Goal: Information Seeking & Learning: Learn about a topic

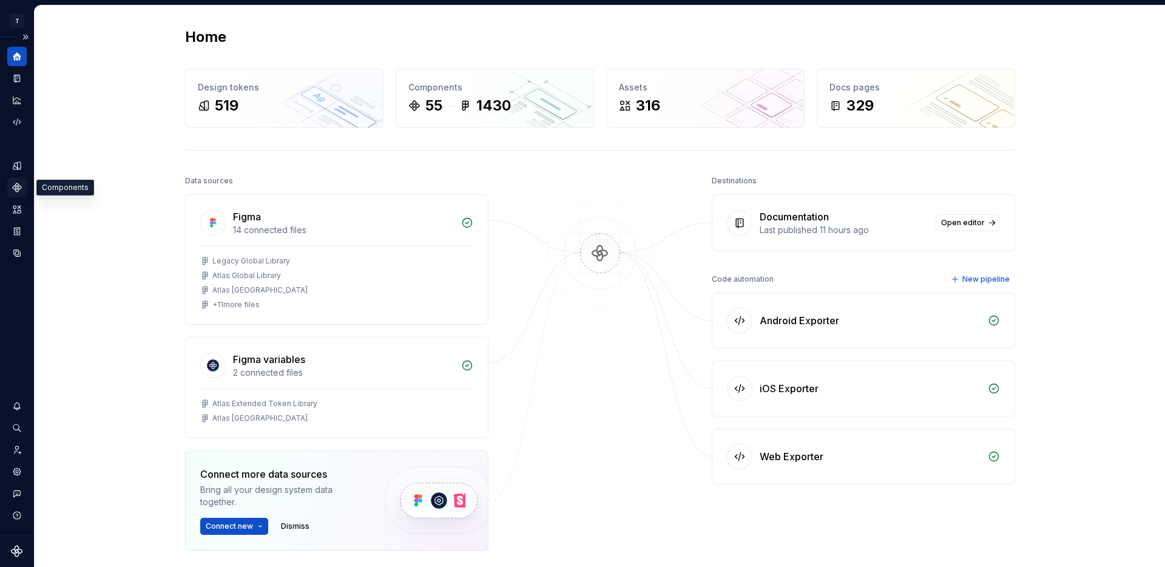
click at [14, 186] on icon "Components" at bounding box center [17, 187] width 8 height 8
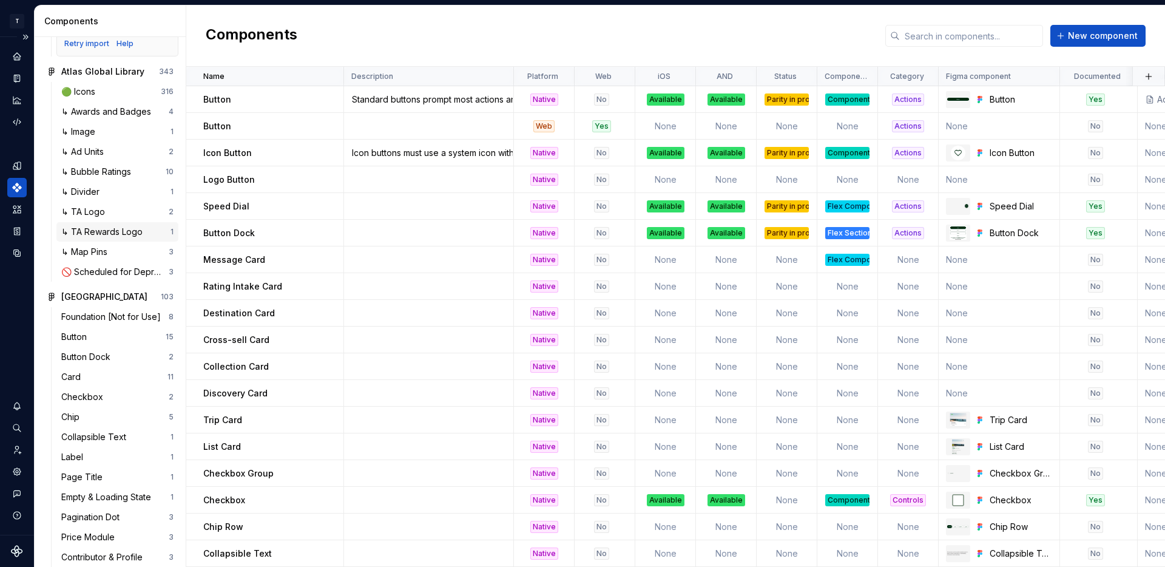
scroll to position [140, 0]
click at [101, 328] on div "Button 15" at bounding box center [117, 335] width 122 height 19
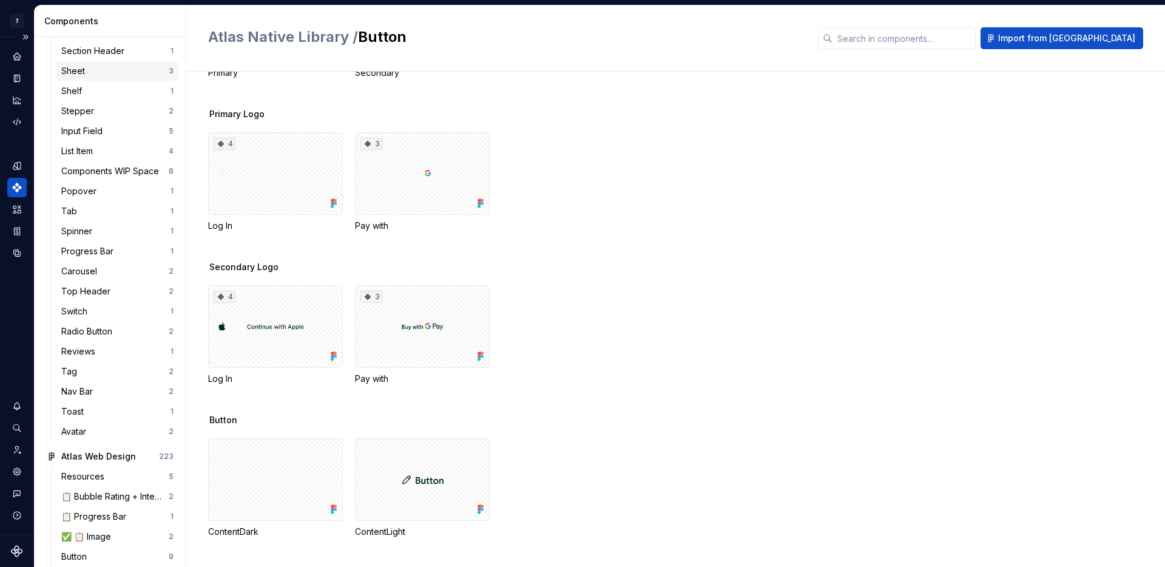
scroll to position [791, 0]
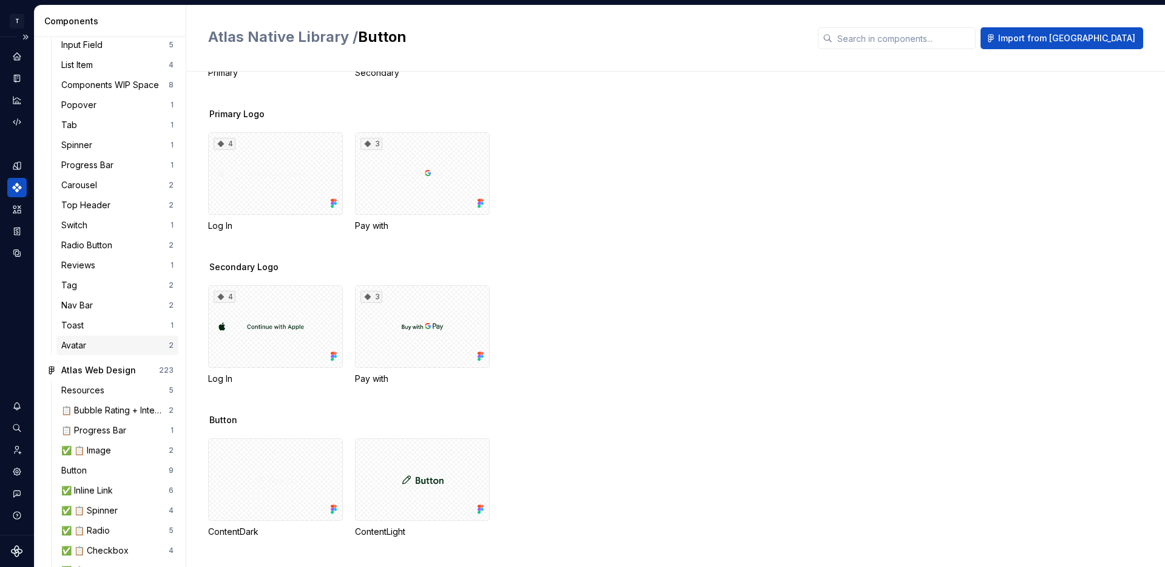
click at [93, 339] on div "Avatar 2" at bounding box center [117, 344] width 122 height 19
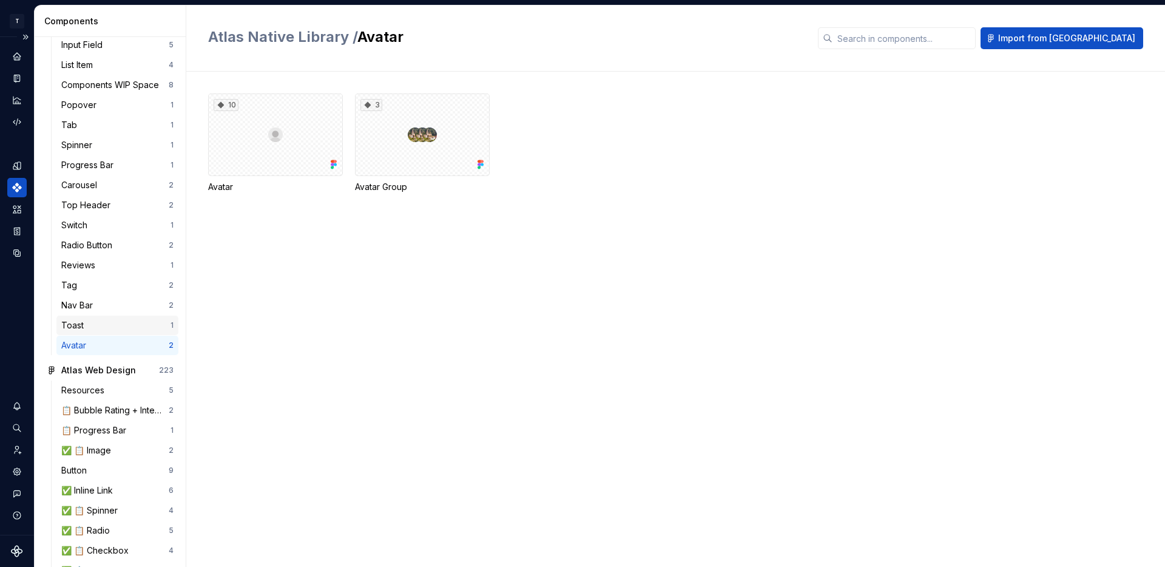
click at [93, 328] on div "Toast" at bounding box center [115, 325] width 109 height 12
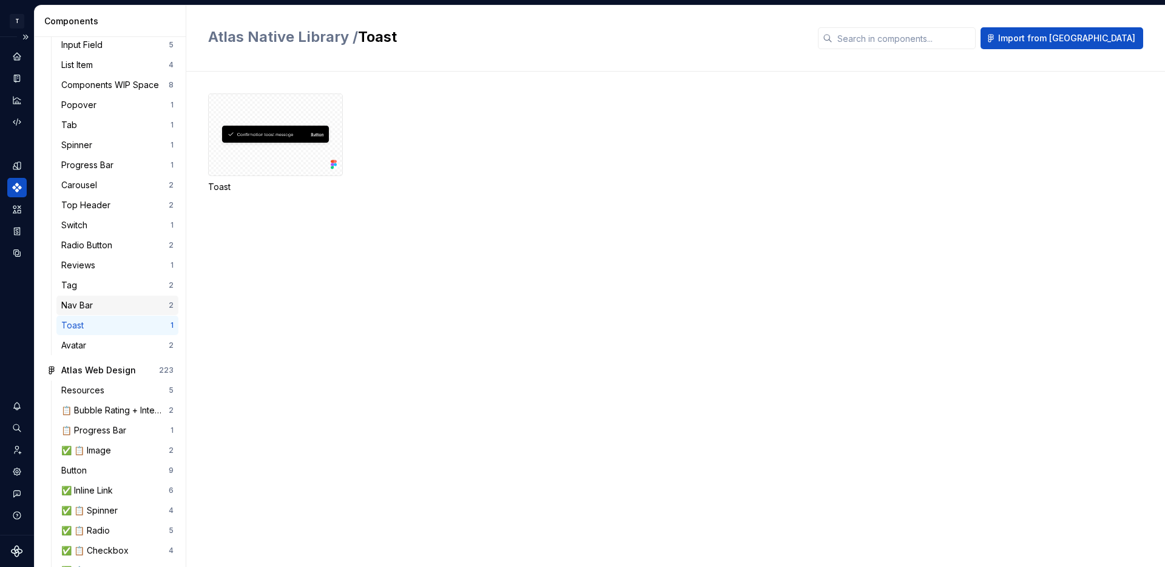
click at [93, 308] on div "Nav Bar" at bounding box center [79, 305] width 36 height 12
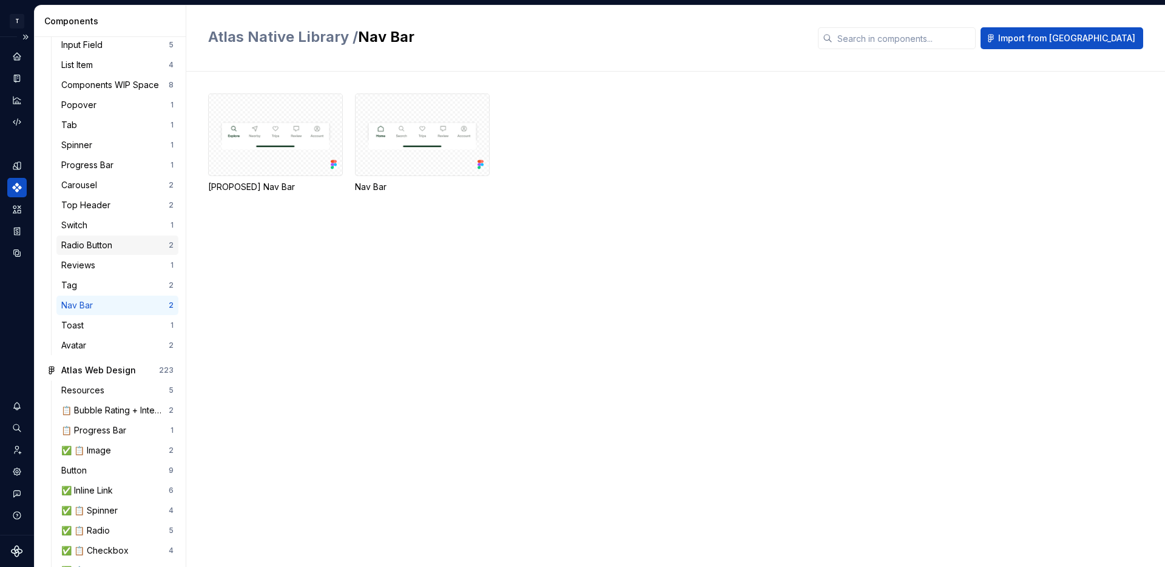
click at [105, 241] on div "Radio Button" at bounding box center [89, 245] width 56 height 12
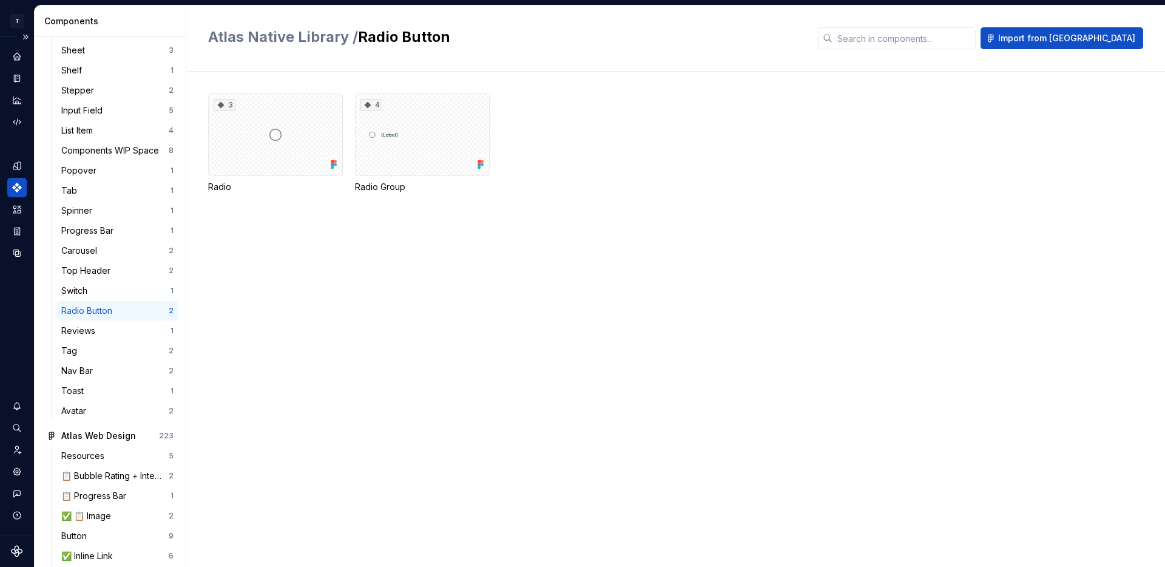
scroll to position [725, 0]
click at [112, 246] on div "Carousel" at bounding box center [114, 251] width 107 height 12
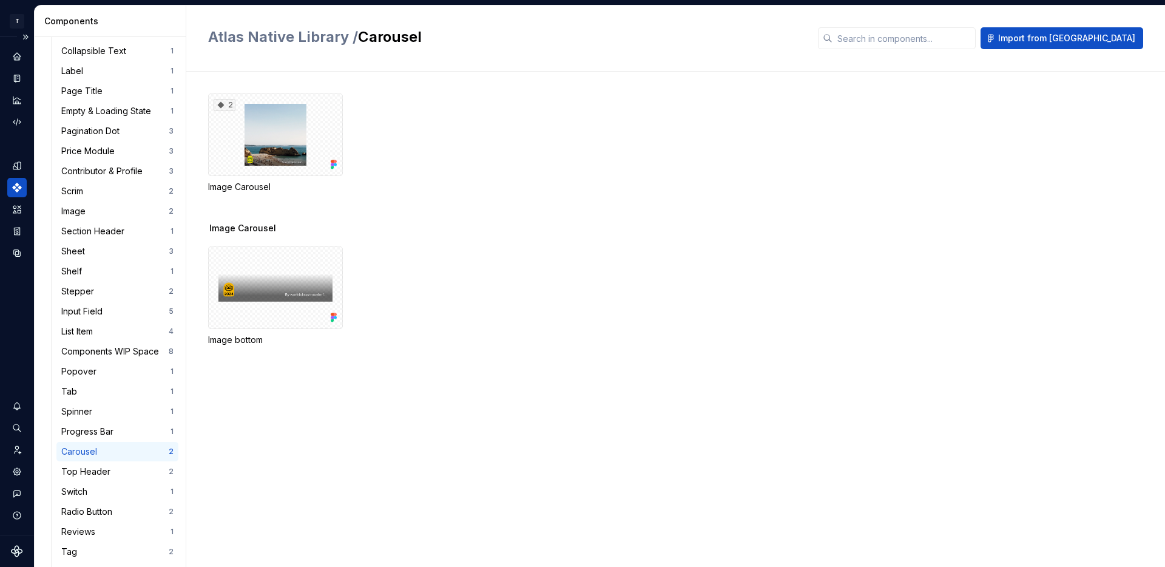
scroll to position [456, 0]
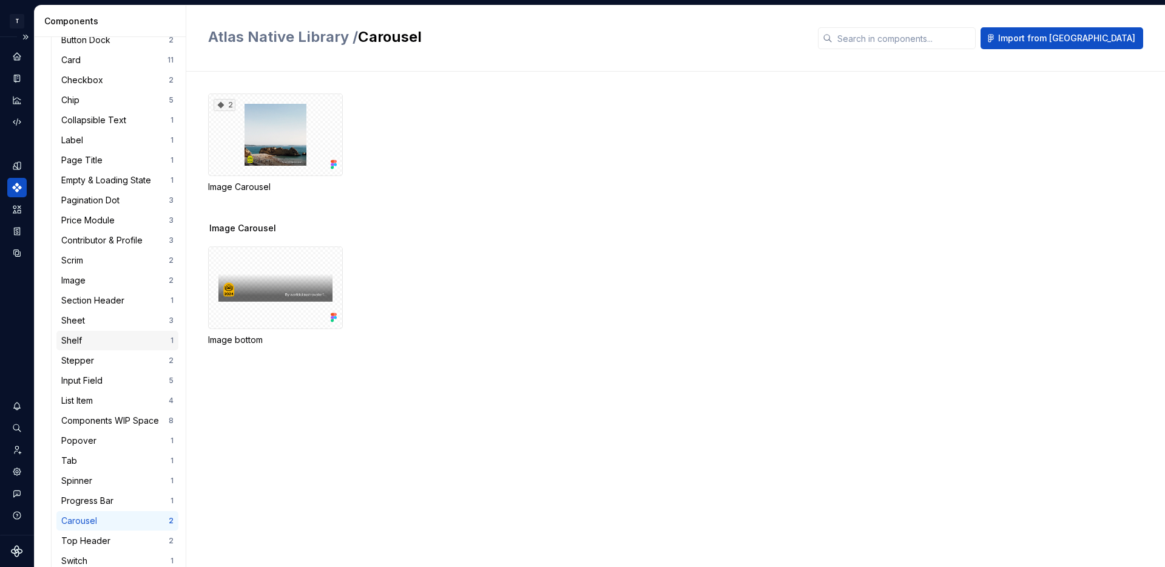
click at [117, 339] on div "Shelf" at bounding box center [115, 340] width 109 height 12
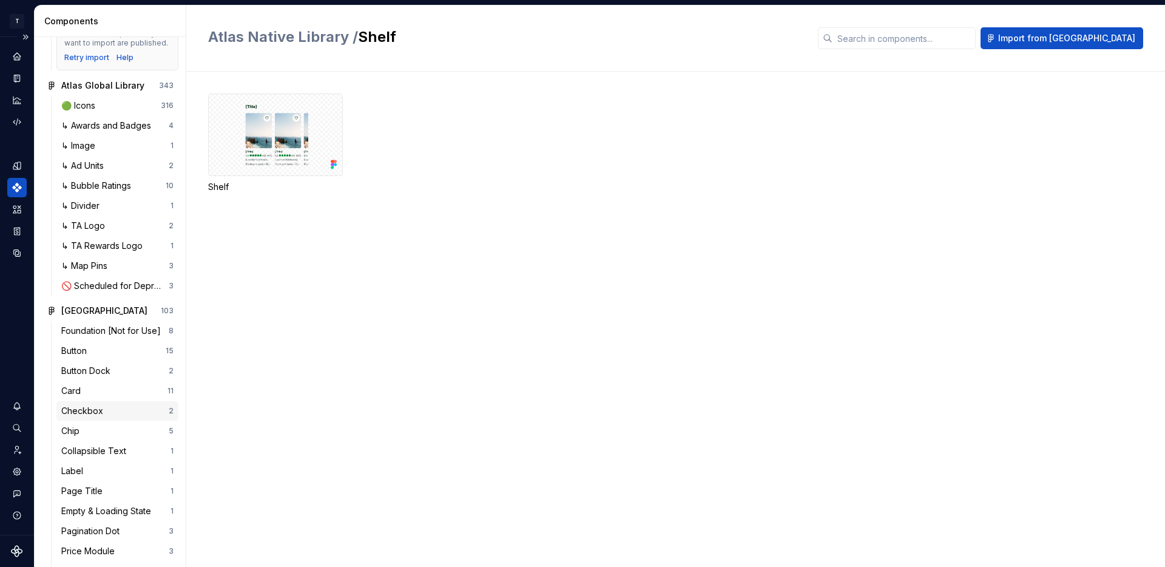
scroll to position [126, 0]
click at [120, 120] on div "↳ Awards and Badges" at bounding box center [108, 124] width 95 height 12
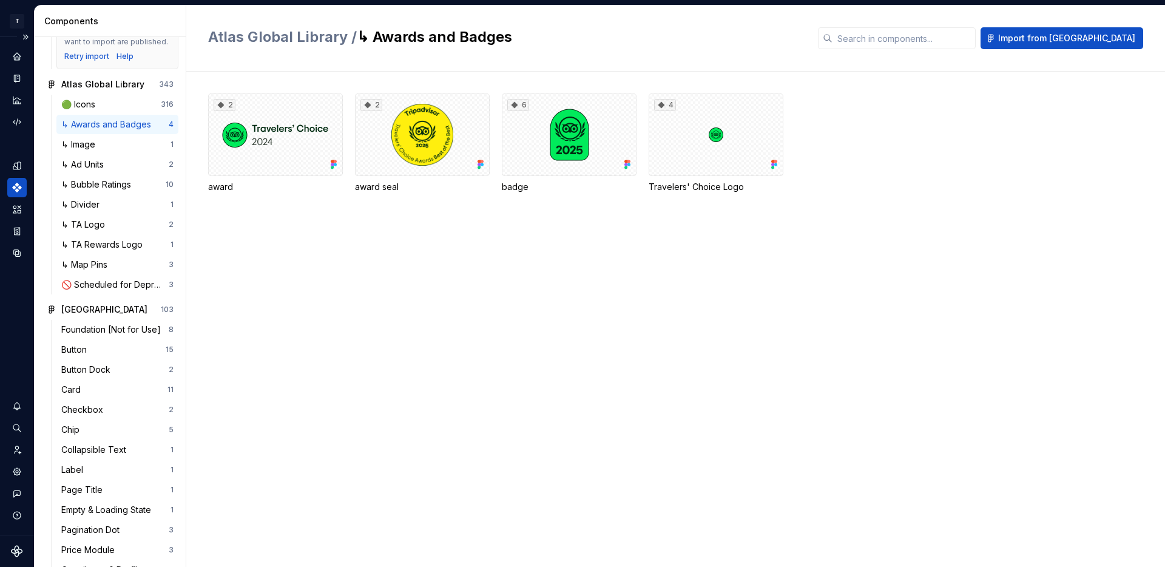
click at [118, 134] on div "🟢 Icons 316 ↳ Awards and Badges 4 ↳ Image 1 ↳ Ad Units 2 ↳ Bubble Ratings 10 ↳ …" at bounding box center [117, 195] width 122 height 200
click at [113, 141] on div "↳ Image" at bounding box center [115, 144] width 109 height 12
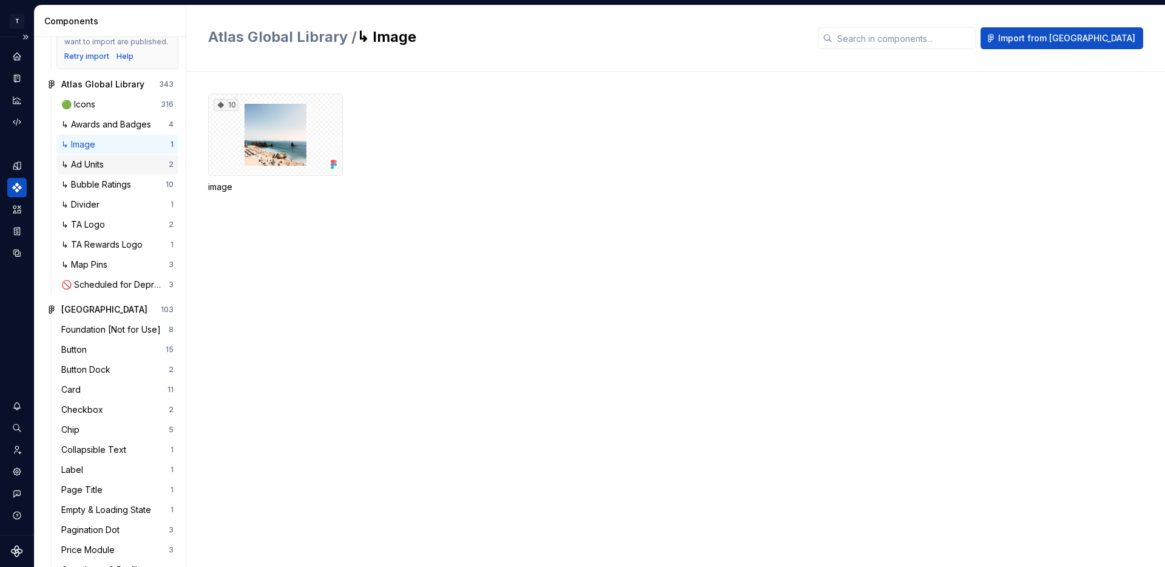
click at [114, 156] on div "↳ Ad Units 2" at bounding box center [117, 164] width 122 height 19
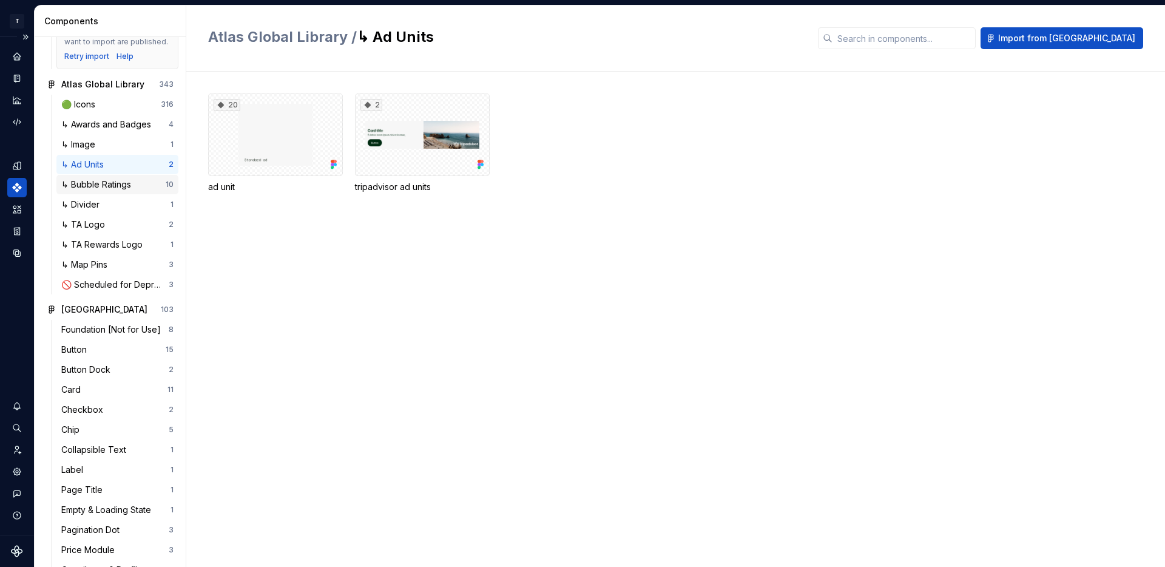
click at [112, 175] on div "↳ Bubble Ratings 10" at bounding box center [117, 184] width 122 height 19
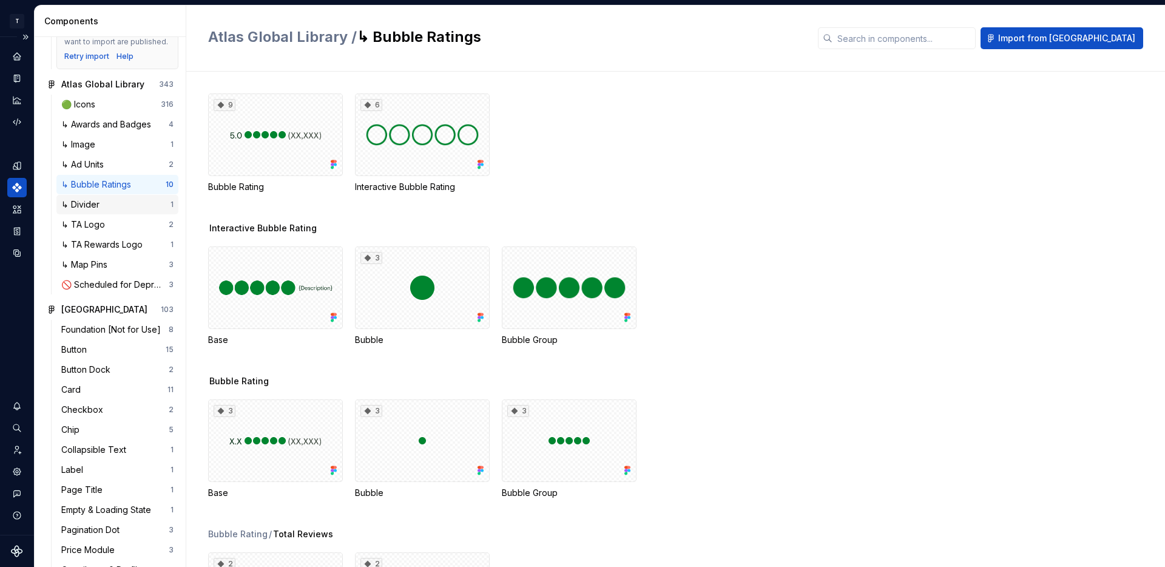
click at [110, 200] on div "↳ Divider" at bounding box center [115, 204] width 109 height 12
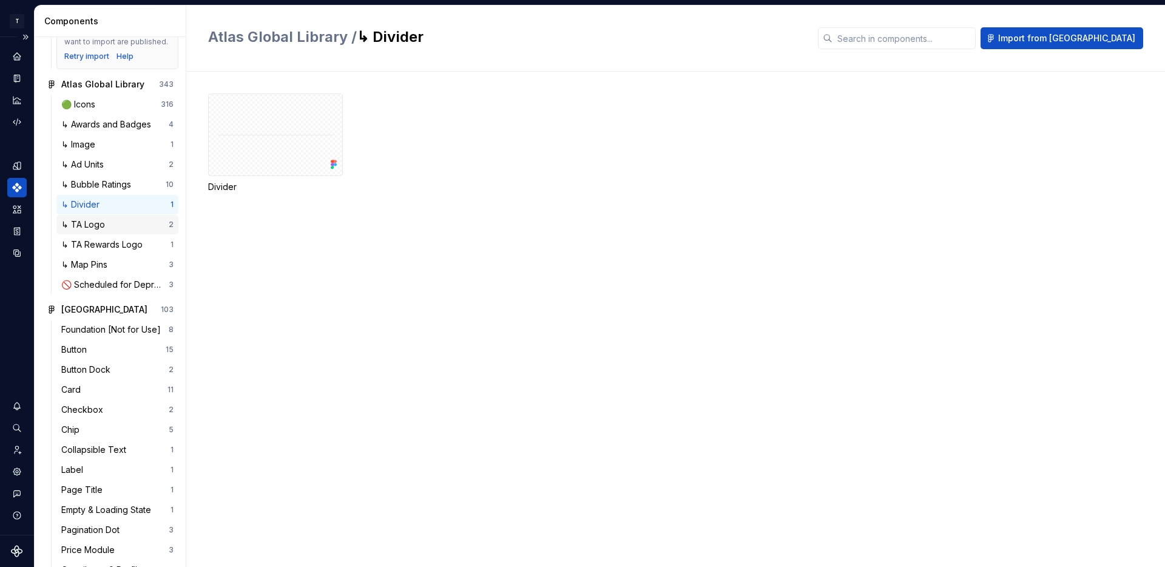
click at [108, 221] on div "↳ TA Logo" at bounding box center [85, 224] width 49 height 12
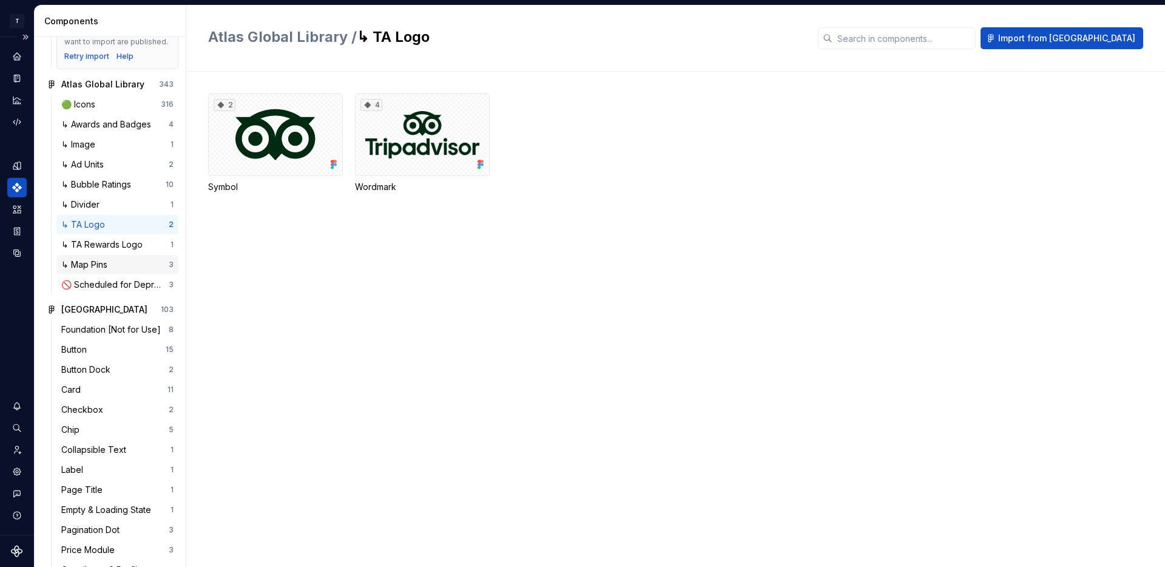
click at [107, 258] on div "↳ Map Pins" at bounding box center [86, 264] width 51 height 12
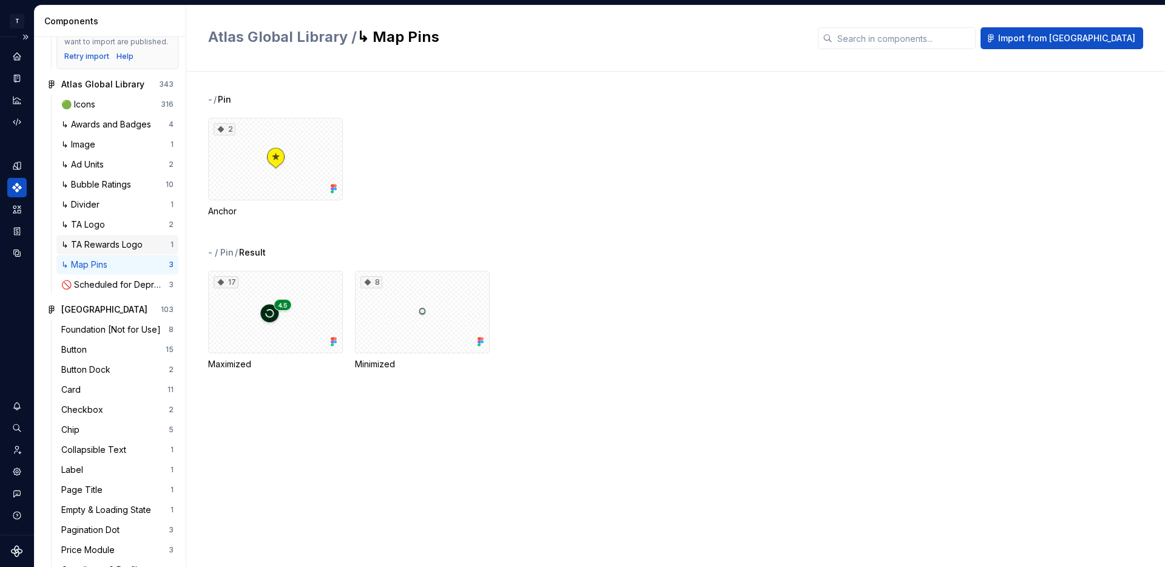
click at [108, 244] on div "↳ TA Rewards Logo" at bounding box center [104, 244] width 86 height 12
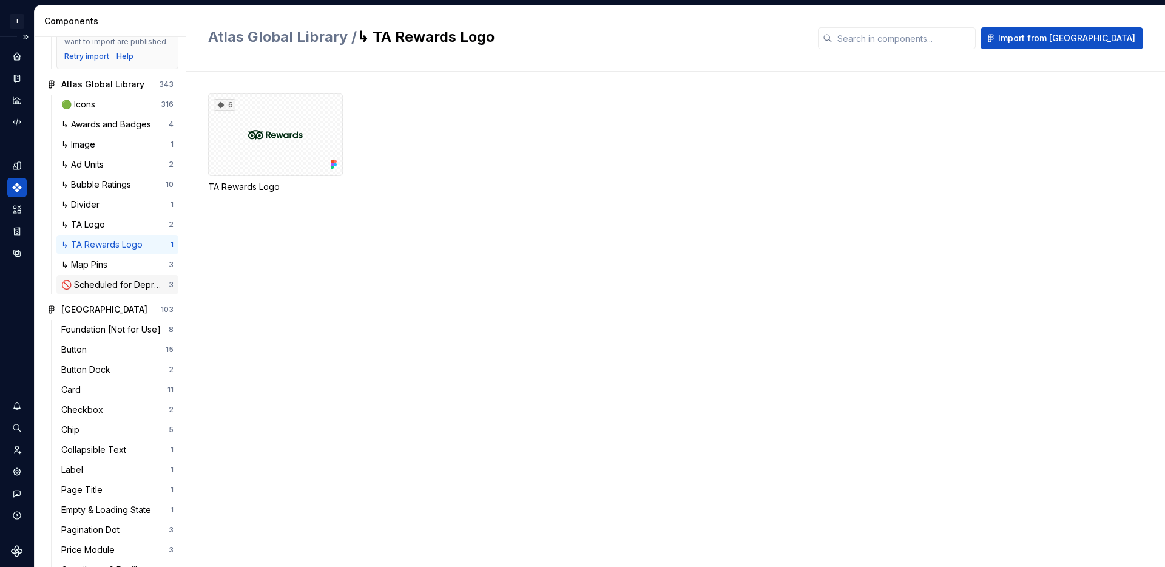
click at [115, 276] on div "🚫 Scheduled for Deprecation 3" at bounding box center [117, 284] width 122 height 19
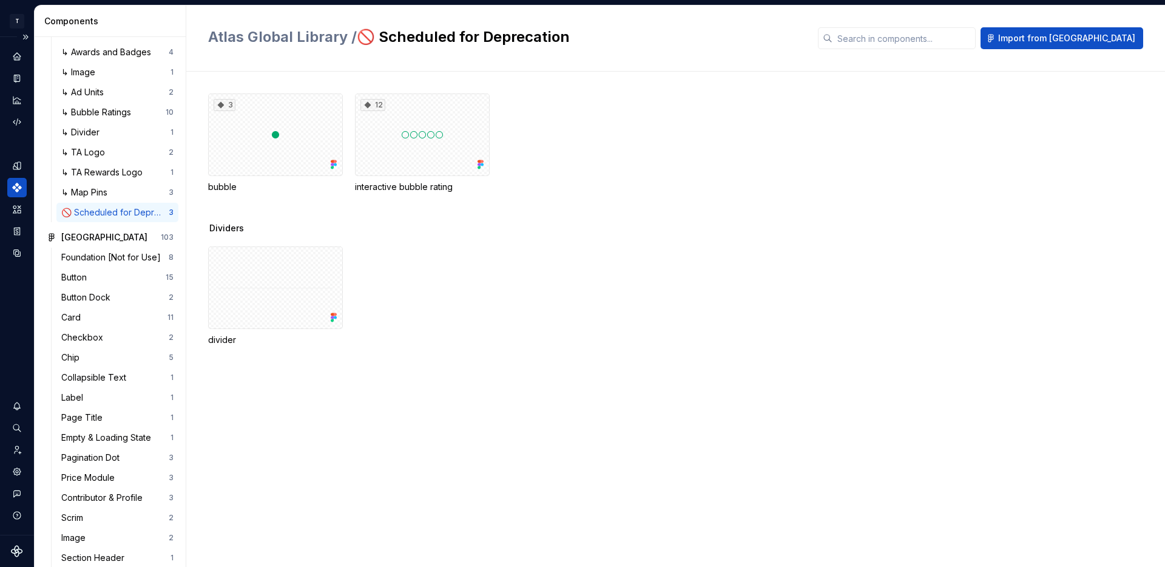
scroll to position [214, 0]
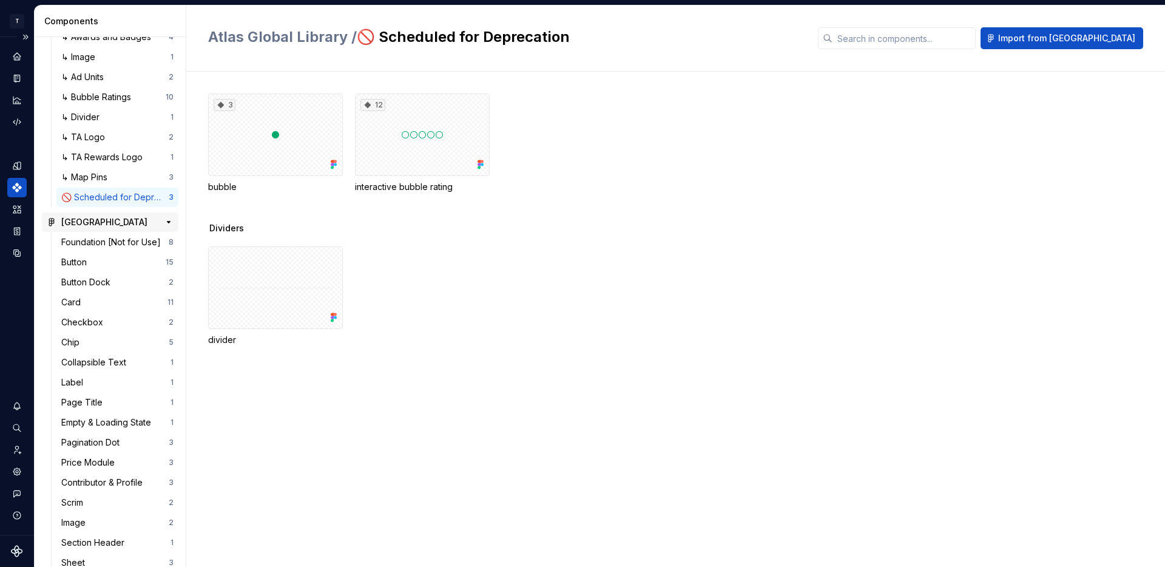
click at [124, 215] on div "Atlas Native Library 103" at bounding box center [110, 221] width 136 height 19
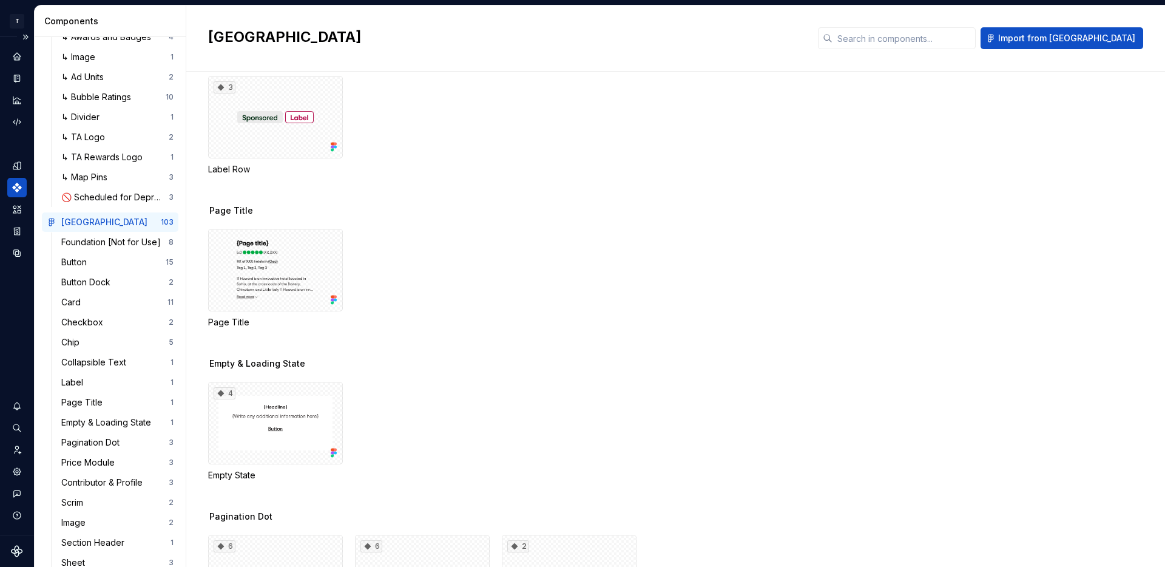
scroll to position [2733, 0]
click at [1084, 42] on span "Import from [GEOGRAPHIC_DATA]" at bounding box center [1066, 38] width 137 height 12
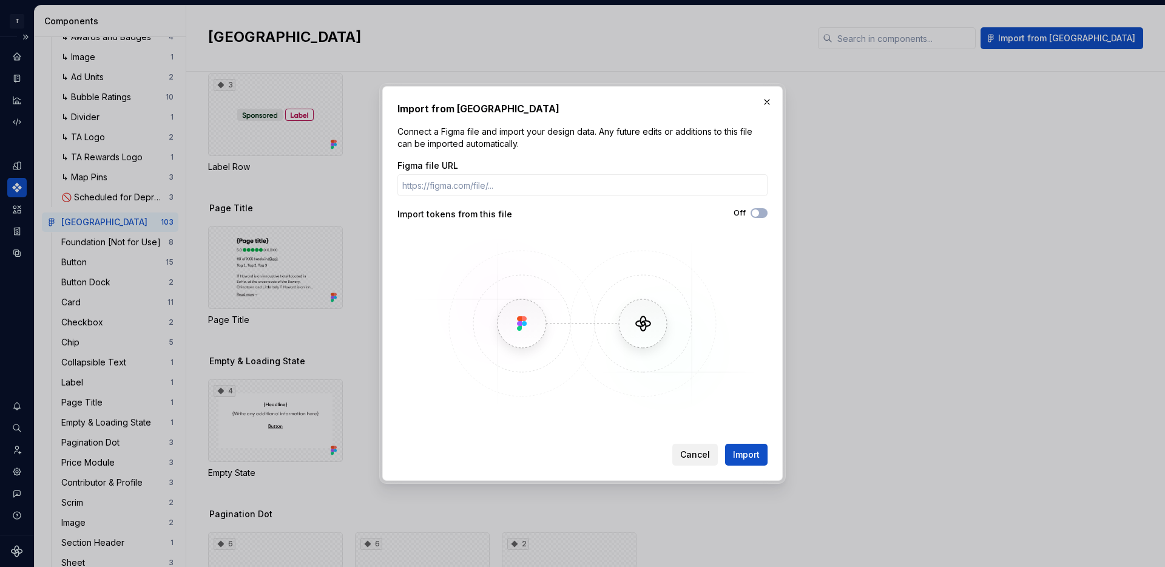
click at [701, 453] on span "Cancel" at bounding box center [695, 454] width 30 height 12
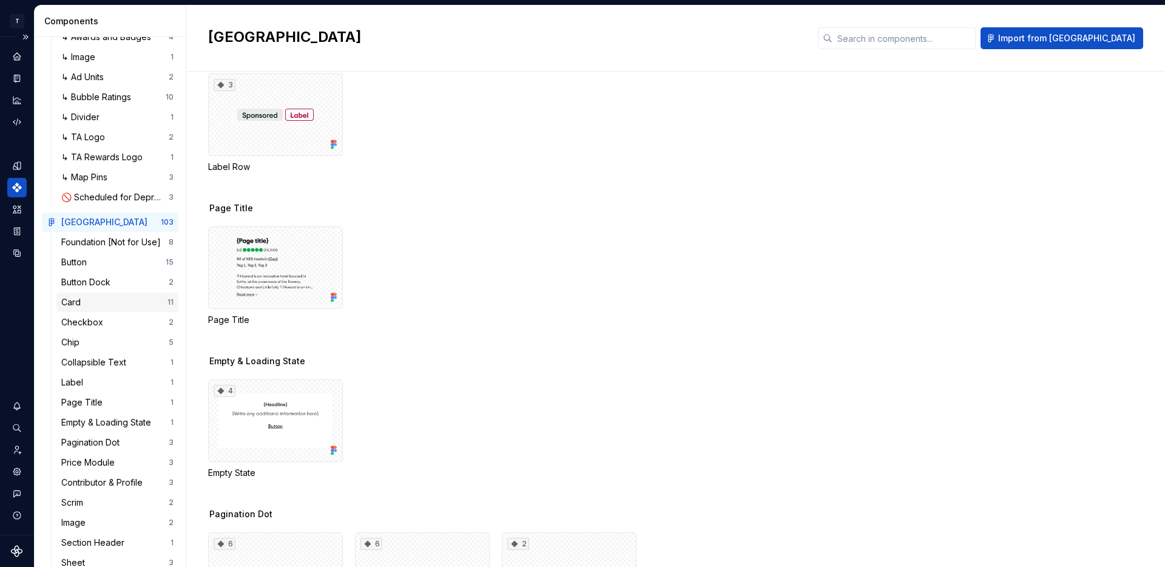
scroll to position [0, 0]
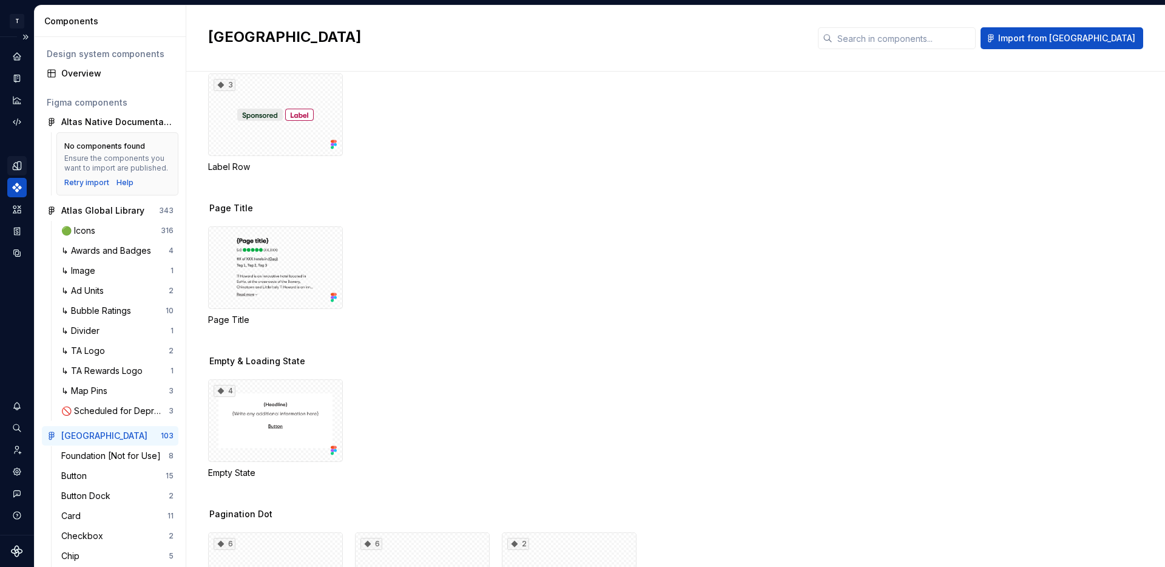
click at [19, 165] on icon "Design tokens" at bounding box center [20, 165] width 4 height 8
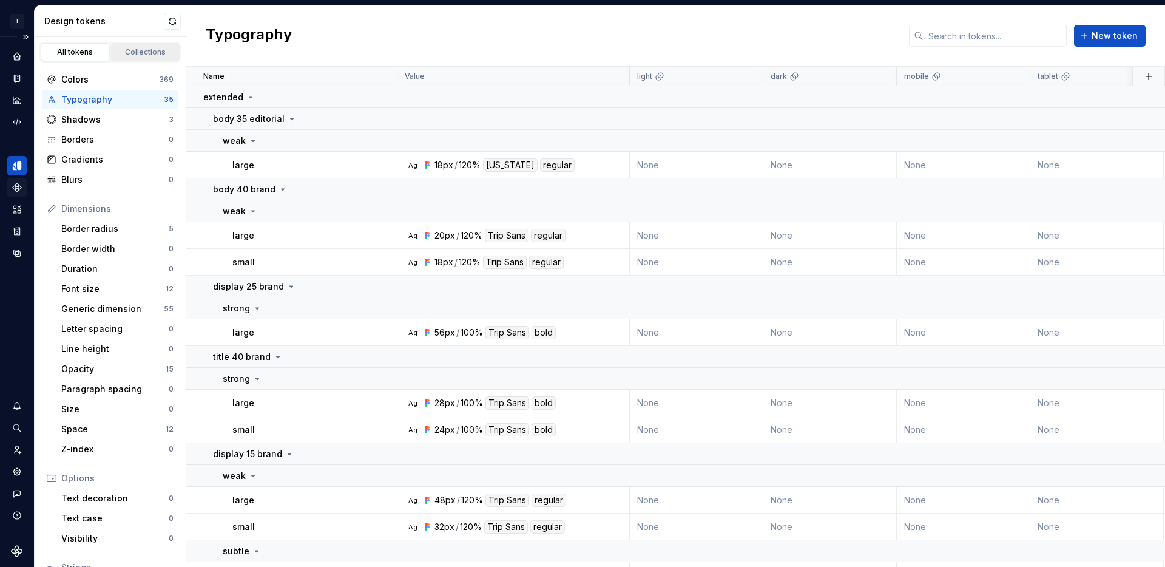
click at [134, 49] on div "Collections" at bounding box center [145, 52] width 61 height 10
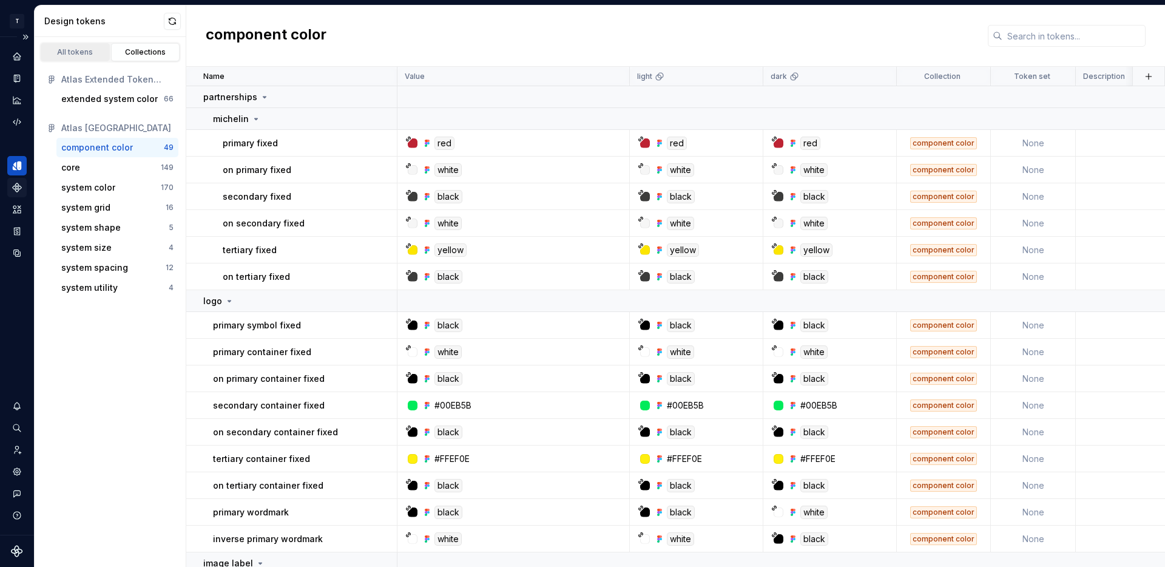
click at [81, 52] on div "All tokens" at bounding box center [75, 52] width 61 height 10
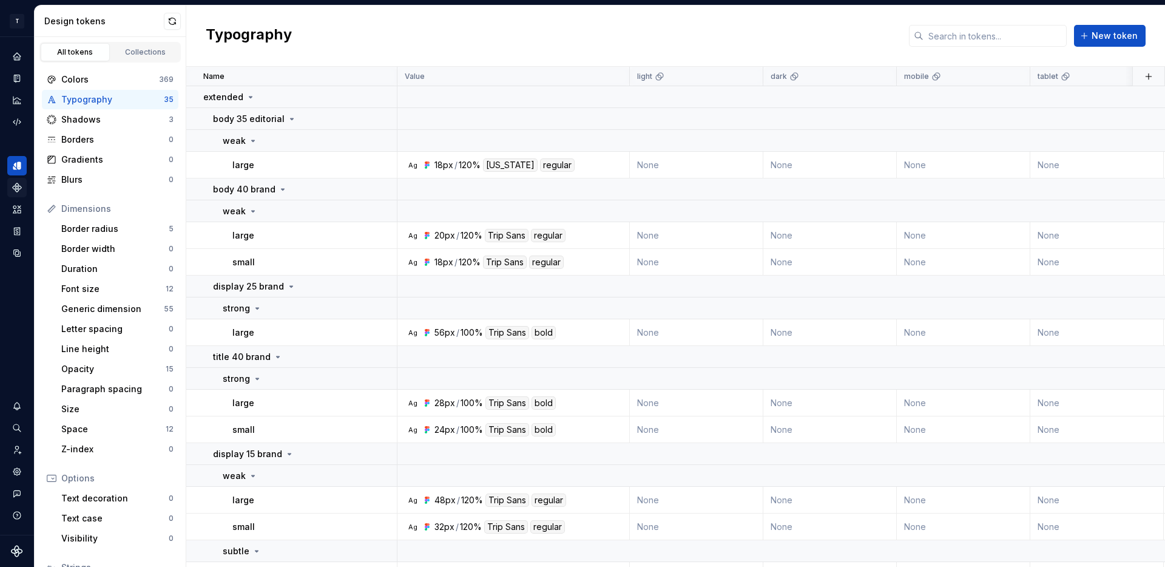
click at [16, 188] on icon "Components" at bounding box center [17, 187] width 11 height 11
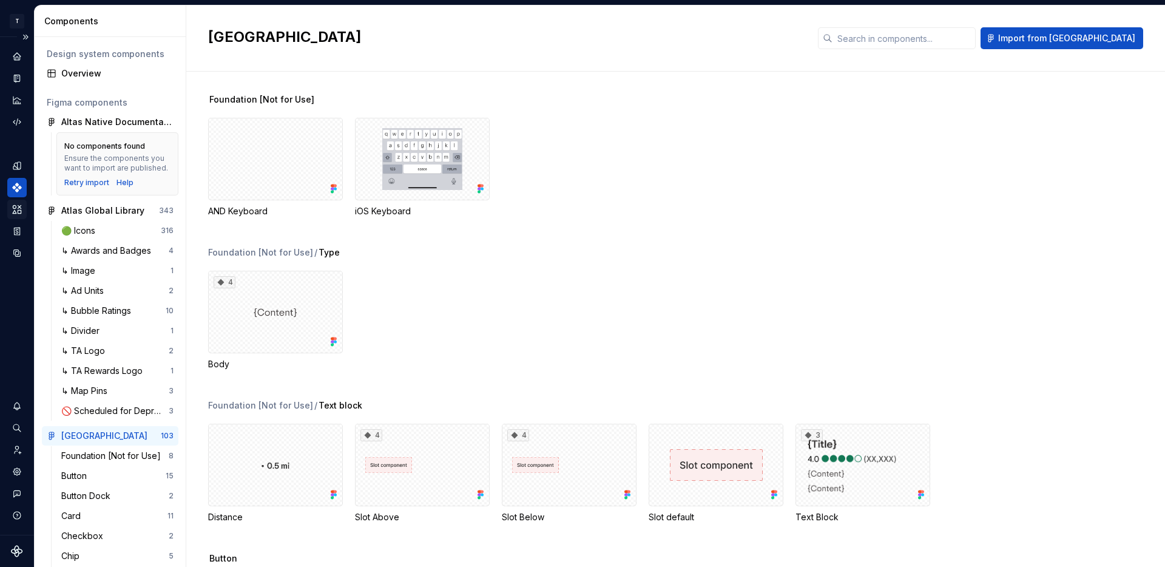
click at [16, 211] on icon "Assets" at bounding box center [17, 209] width 11 height 11
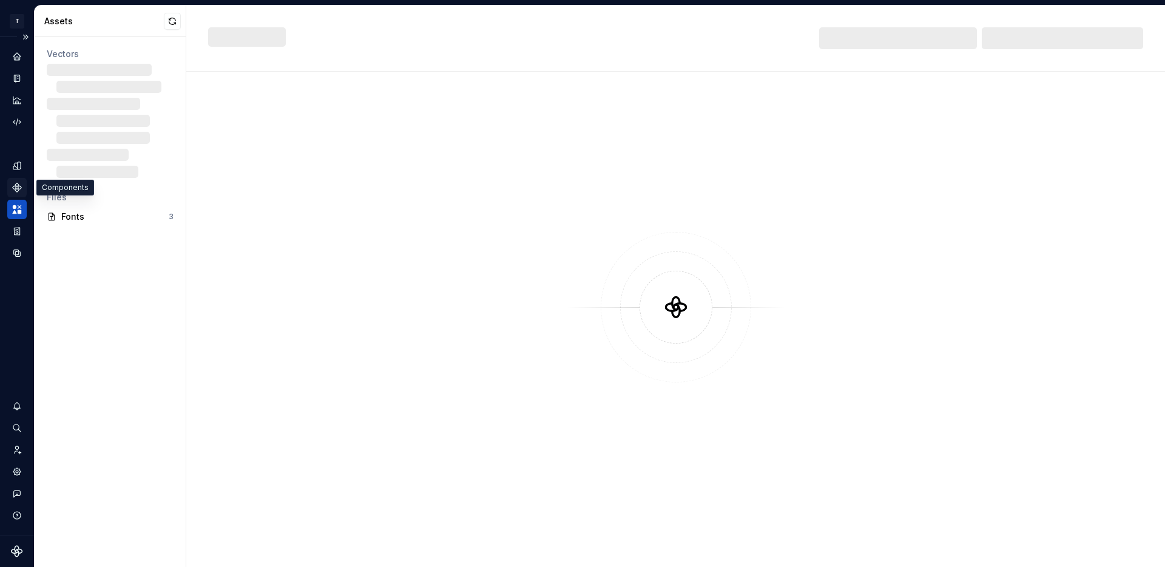
click at [17, 188] on icon "Components" at bounding box center [17, 187] width 8 height 8
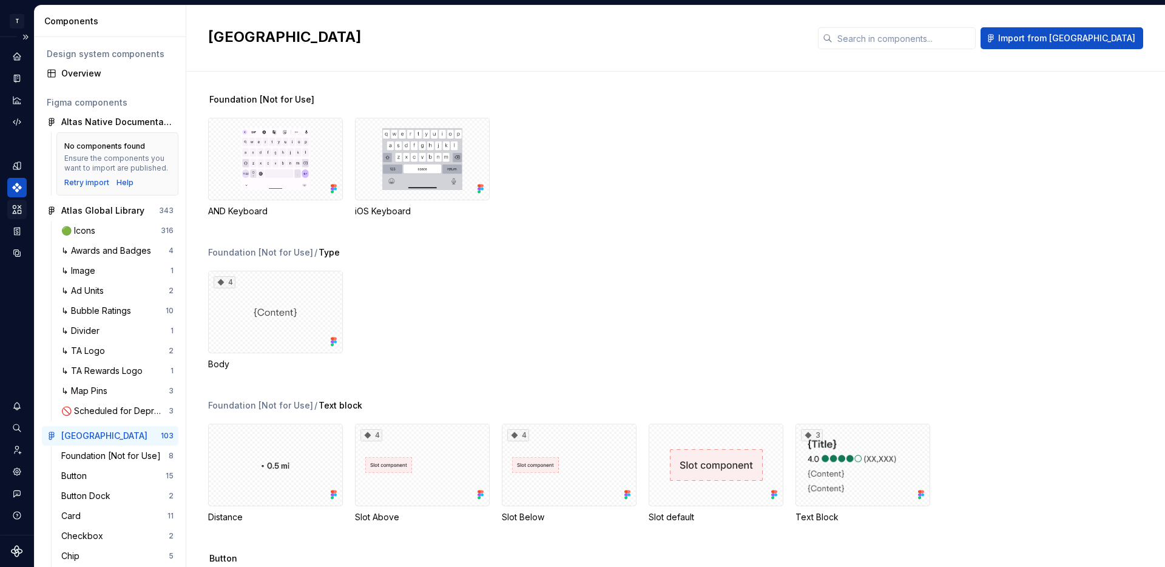
click at [16, 217] on div "Assets" at bounding box center [16, 209] width 19 height 19
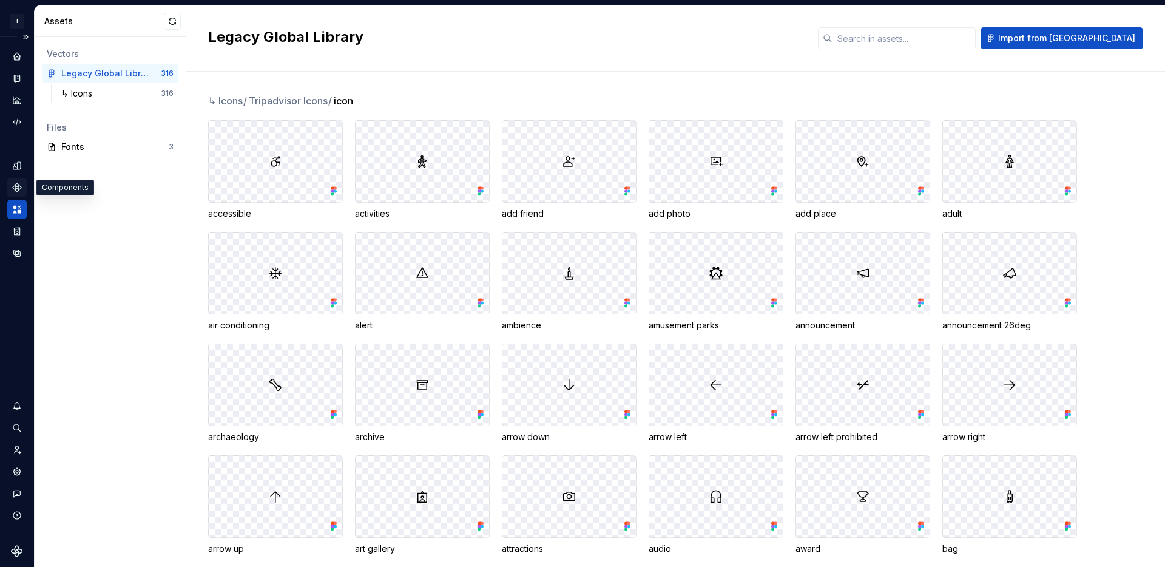
click at [15, 188] on icon "Components" at bounding box center [17, 187] width 8 height 8
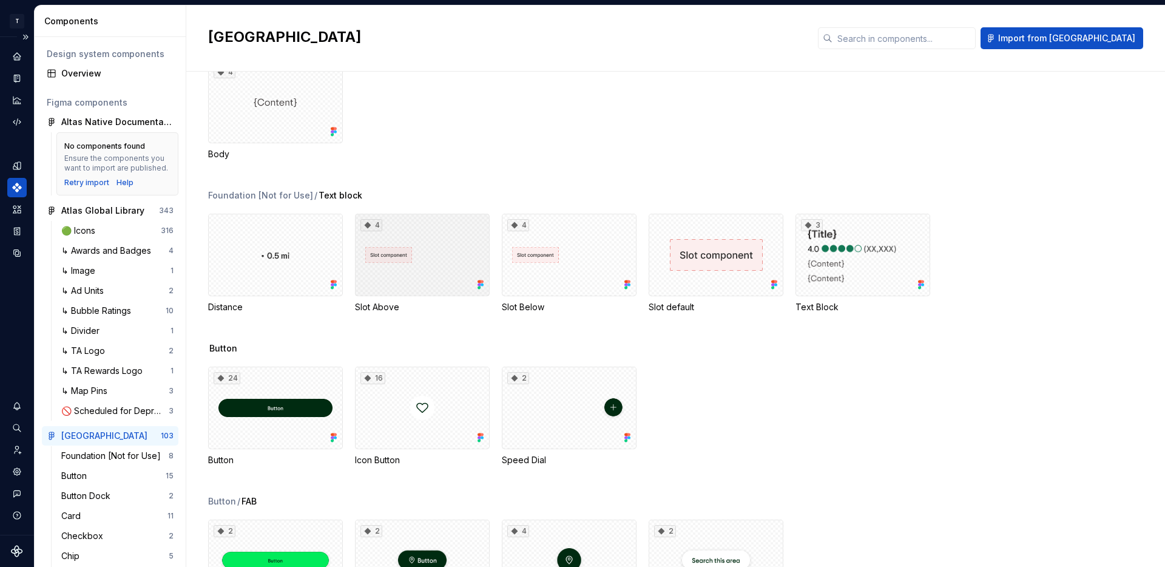
scroll to position [219, 0]
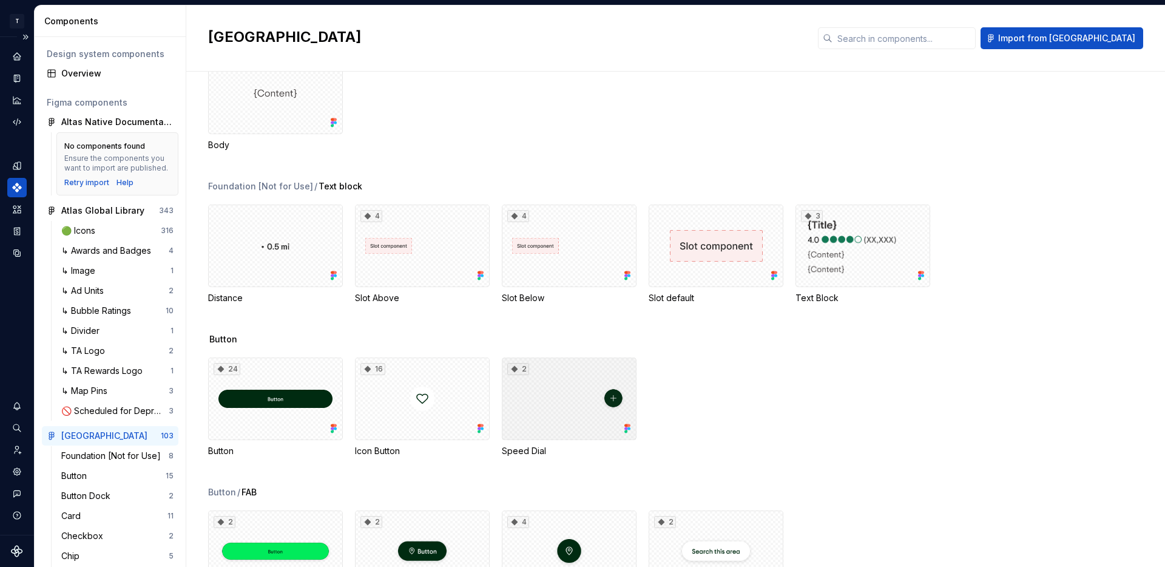
click at [615, 396] on div "2" at bounding box center [569, 398] width 135 height 83
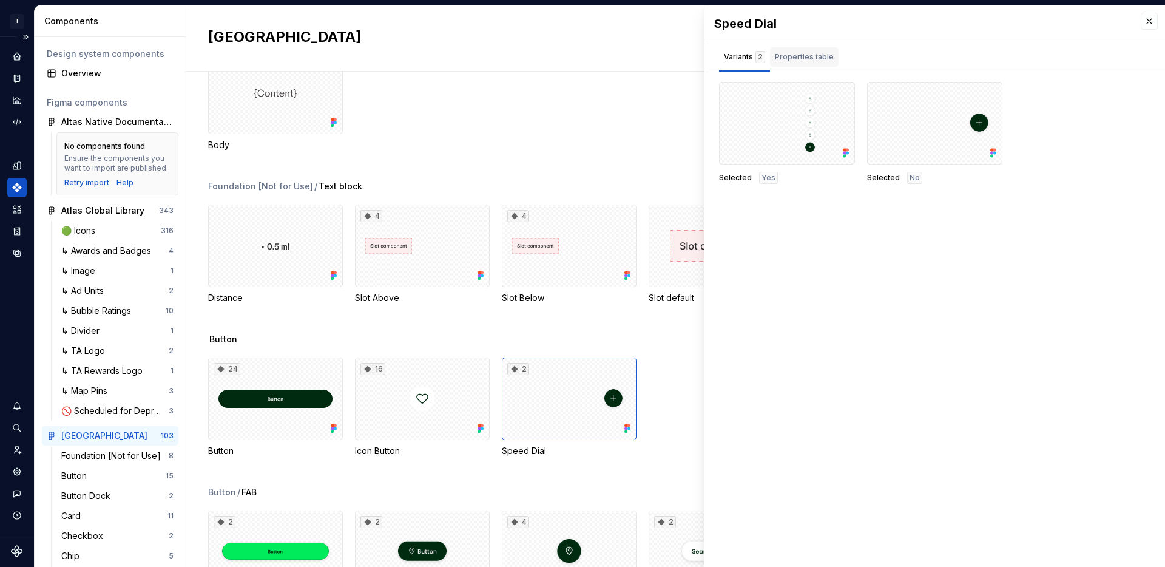
click at [797, 52] on div "Properties table" at bounding box center [804, 57] width 59 height 12
click at [744, 56] on div "Variants 2" at bounding box center [744, 57] width 41 height 12
click at [1153, 17] on button "button" at bounding box center [1148, 21] width 17 height 17
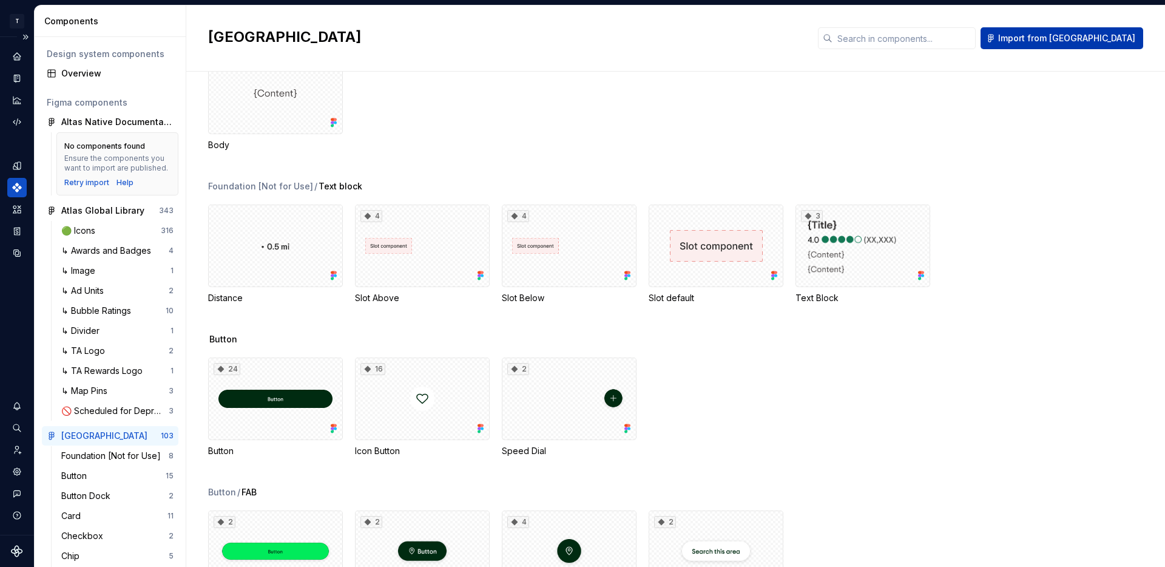
click at [1083, 39] on span "Import from [GEOGRAPHIC_DATA]" at bounding box center [1066, 38] width 137 height 12
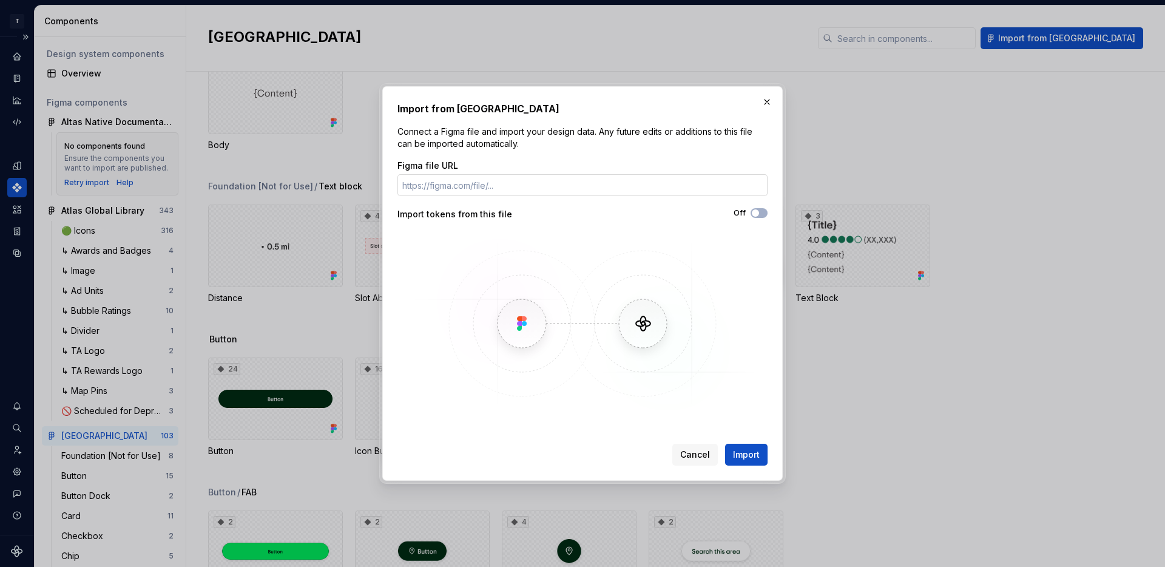
click at [593, 183] on input "Figma file URL" at bounding box center [582, 185] width 370 height 22
click at [697, 457] on span "Cancel" at bounding box center [695, 454] width 30 height 12
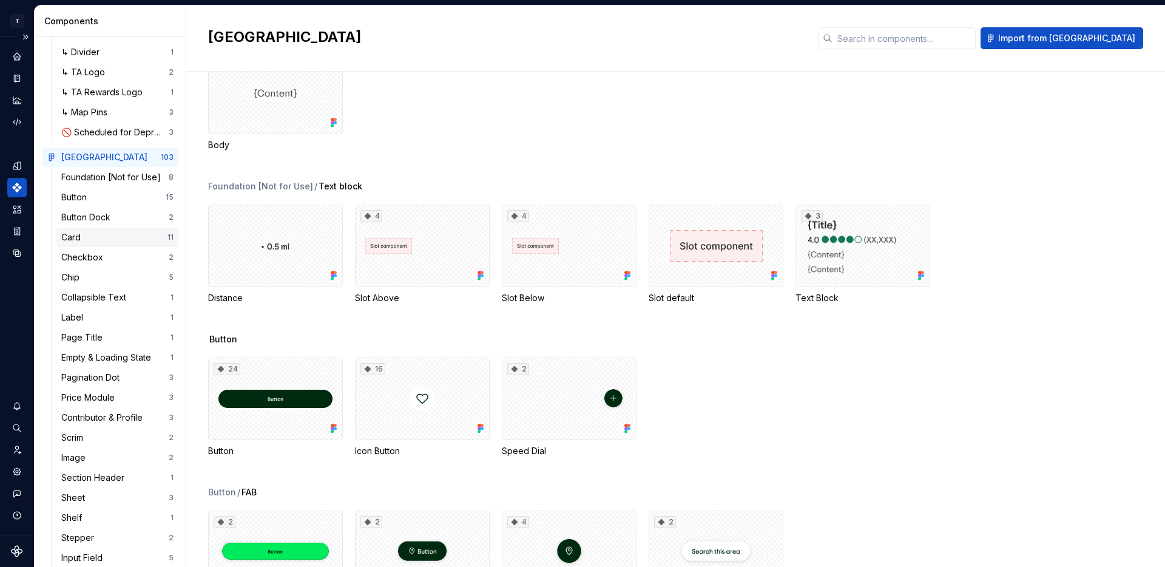
scroll to position [281, 0]
click at [95, 237] on div "Card" at bounding box center [114, 234] width 106 height 12
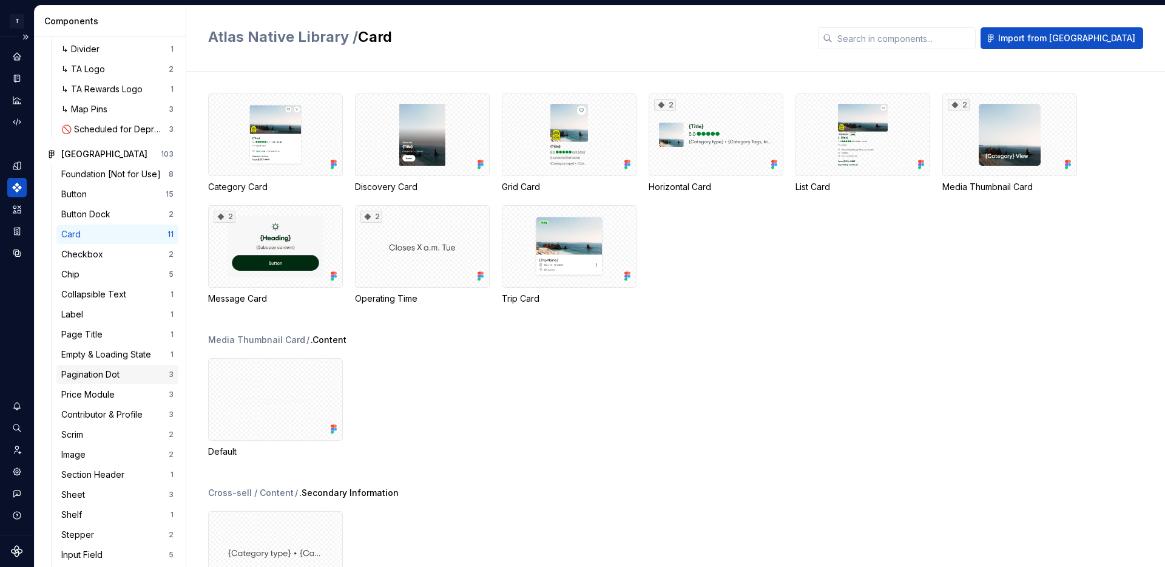
click at [116, 376] on div "Pagination Dot" at bounding box center [92, 374] width 63 height 12
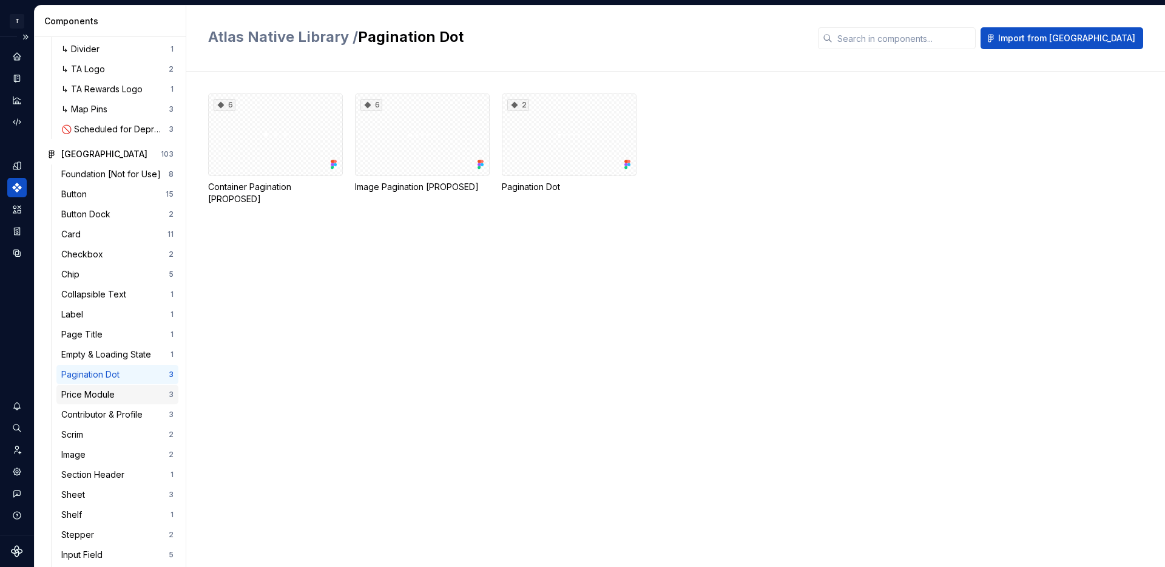
click at [120, 391] on div "Price Module" at bounding box center [114, 394] width 107 height 12
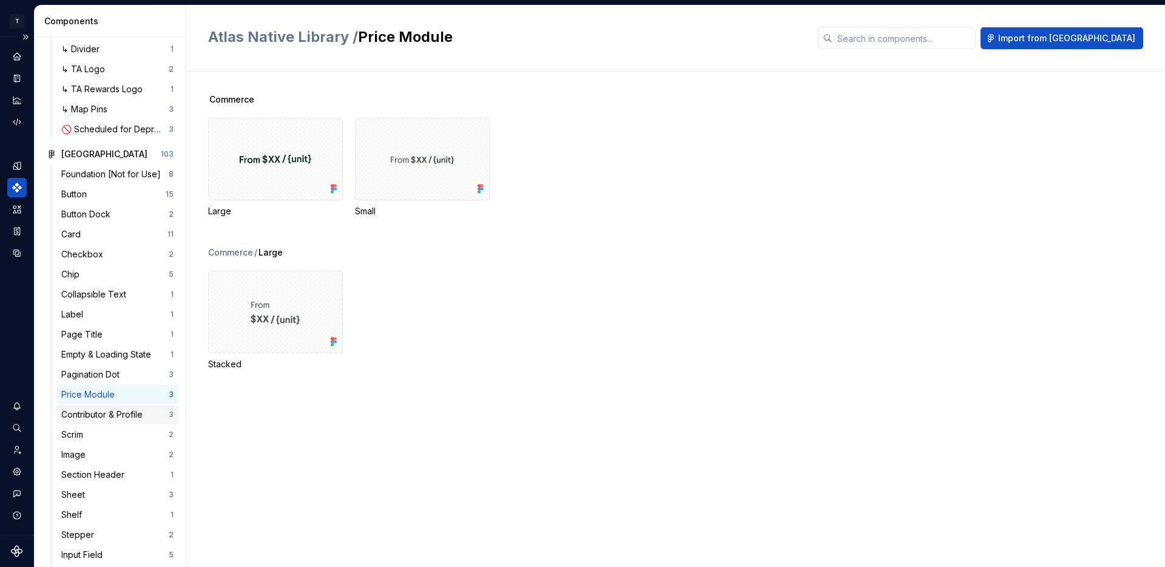
click at [120, 405] on div "Contributor & Profile 3" at bounding box center [117, 414] width 122 height 19
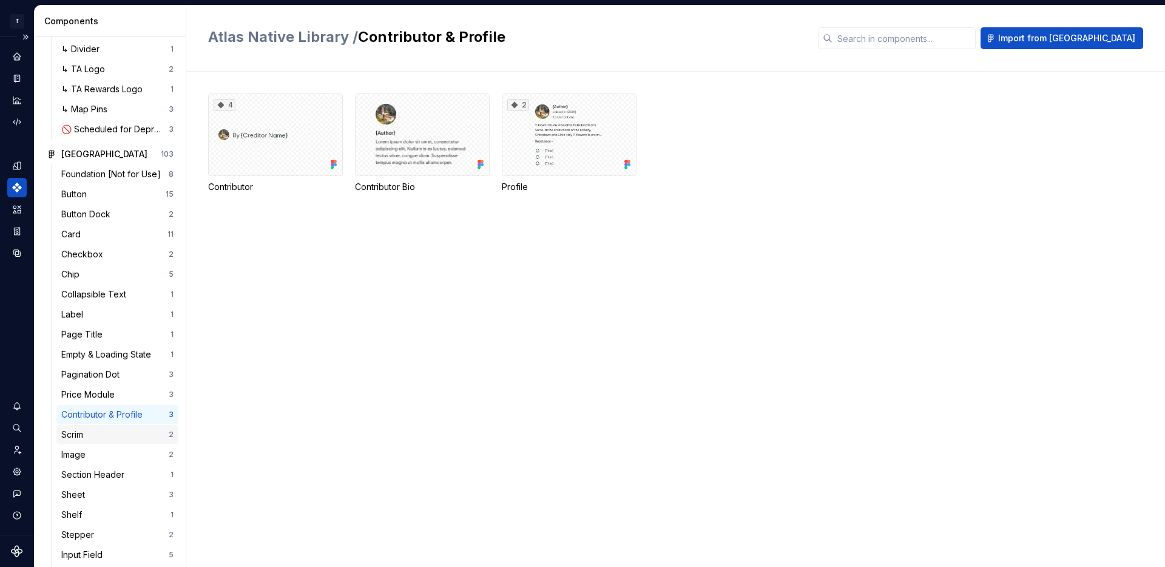
click at [120, 425] on div "Scrim 2" at bounding box center [117, 434] width 122 height 19
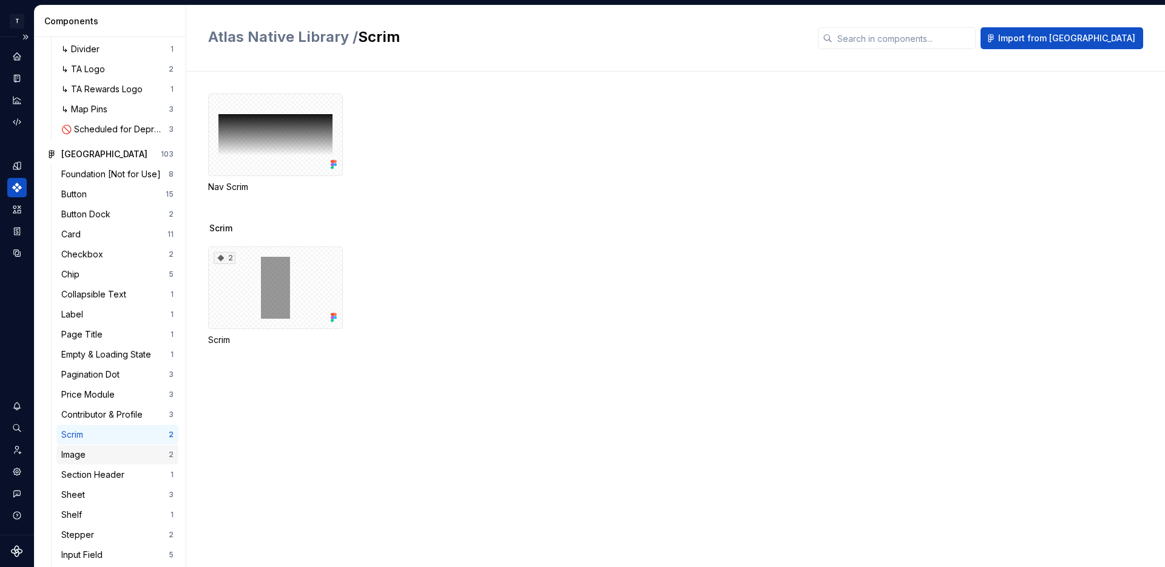
click at [121, 448] on div "Image 2" at bounding box center [117, 454] width 122 height 19
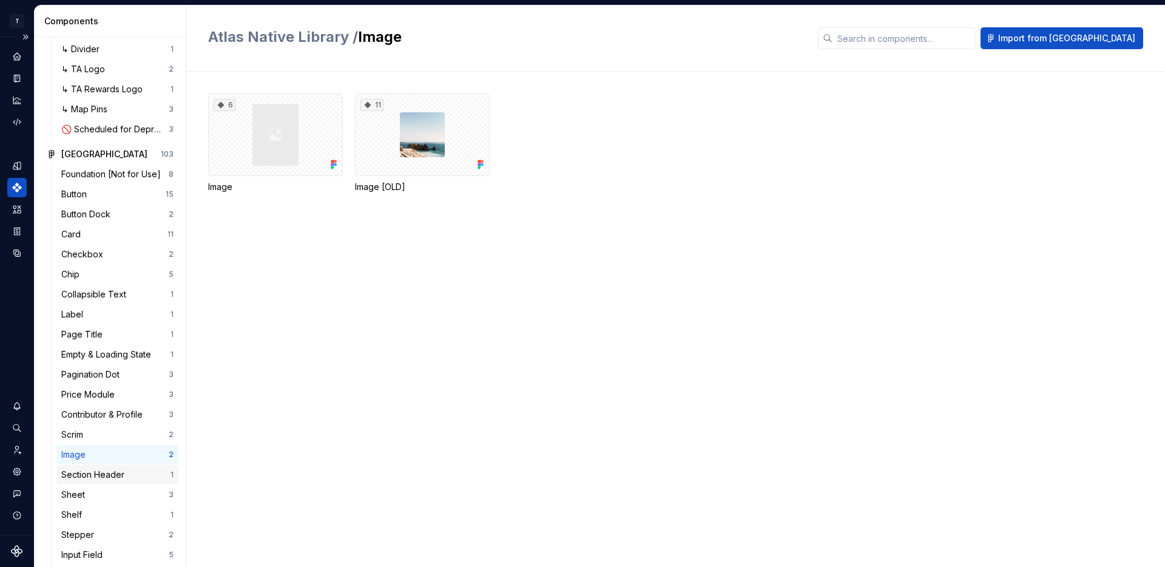
click at [124, 467] on div "Section Header 1" at bounding box center [117, 474] width 122 height 19
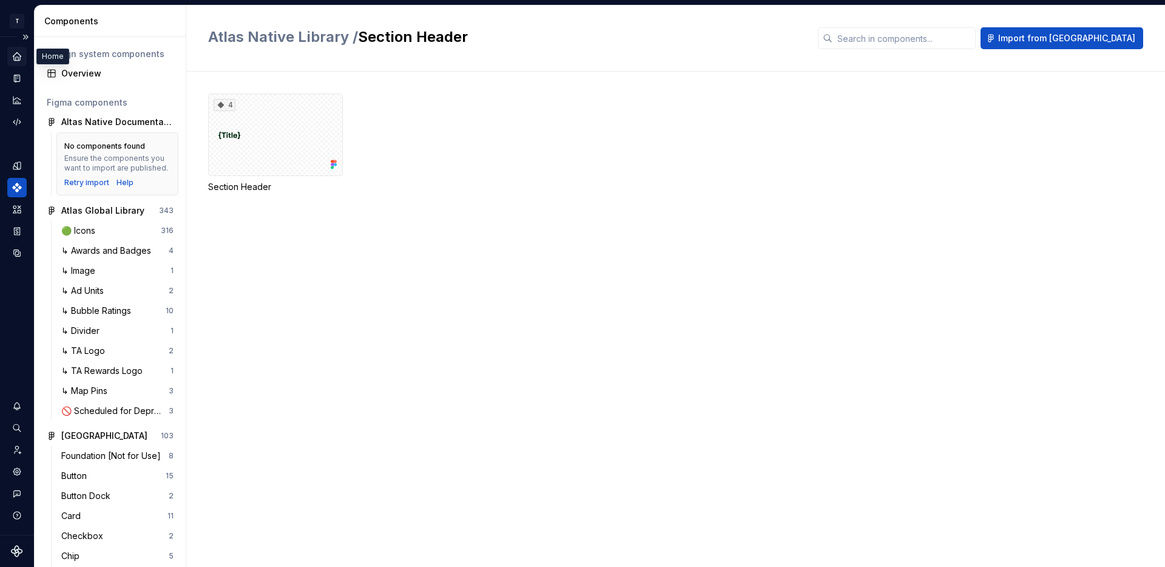
click at [18, 55] on icon "Home" at bounding box center [17, 56] width 8 height 8
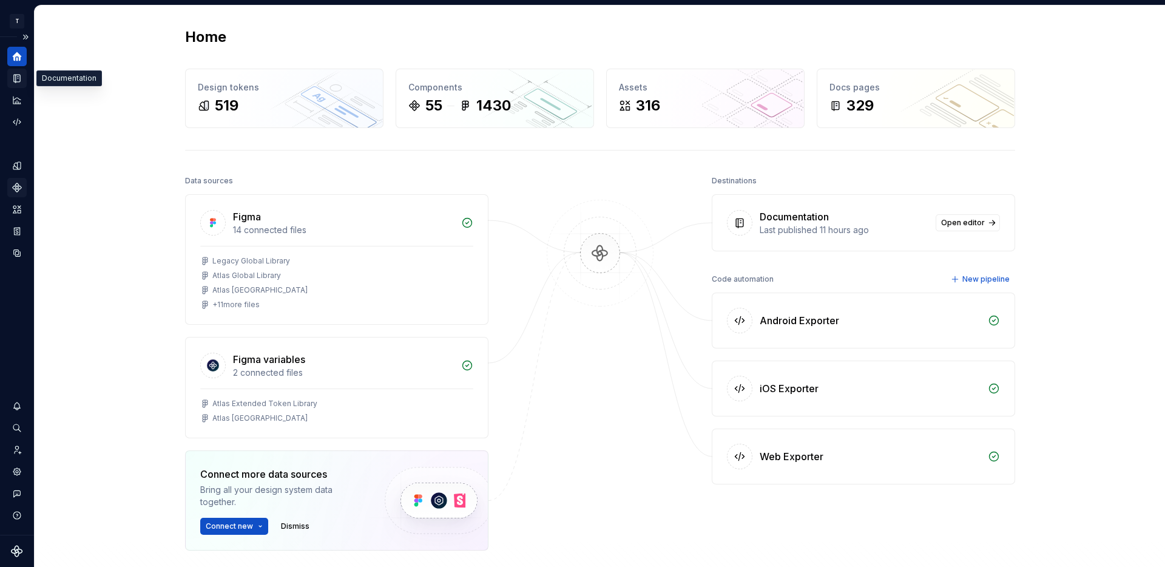
click at [19, 78] on icon "Documentation" at bounding box center [18, 78] width 5 height 7
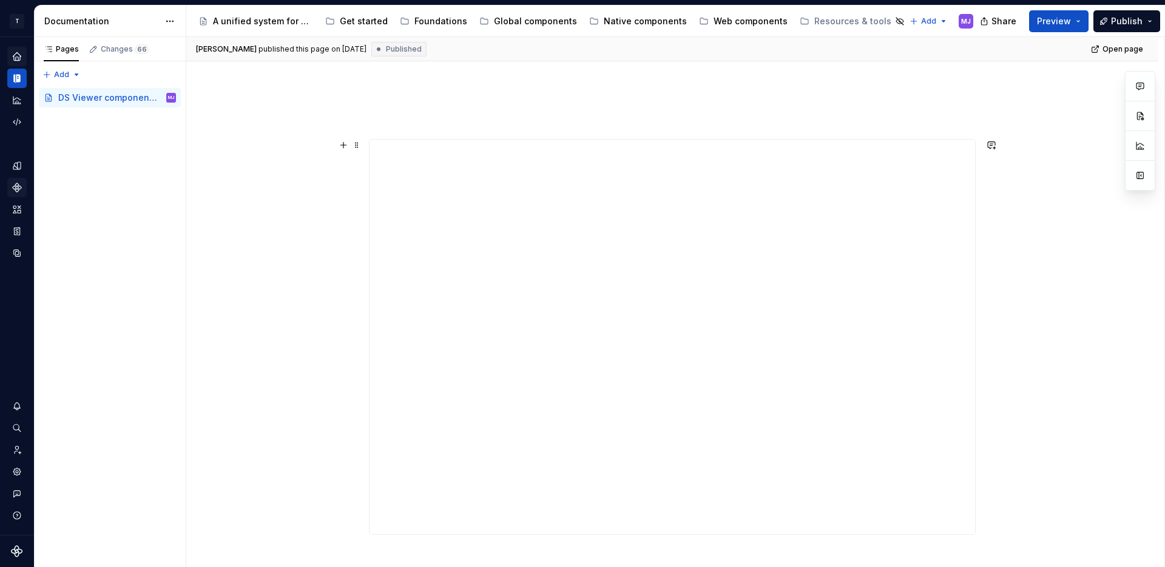
scroll to position [137, 0]
type textarea "*"
click at [16, 54] on icon "Home" at bounding box center [17, 56] width 8 height 8
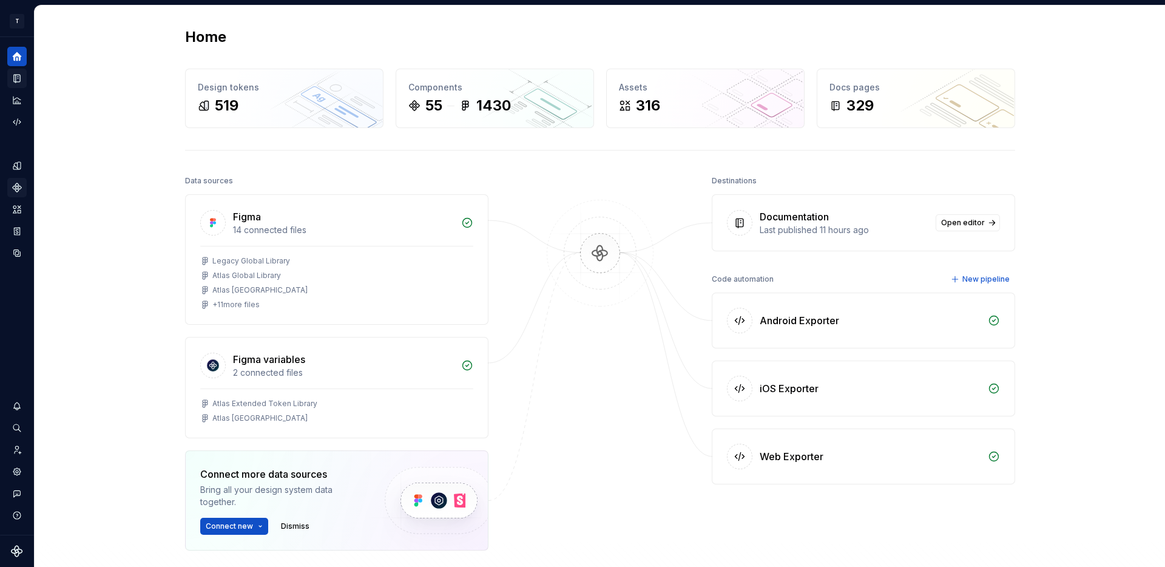
click at [18, 206] on icon "Assets" at bounding box center [16, 209] width 7 height 7
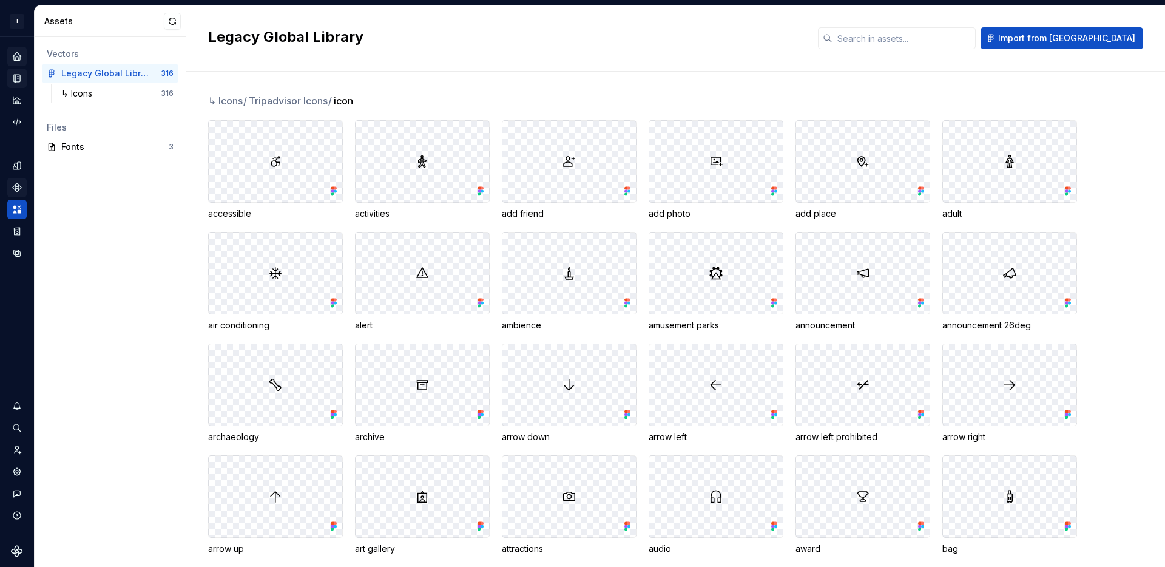
click at [18, 187] on icon "Components" at bounding box center [17, 187] width 8 height 8
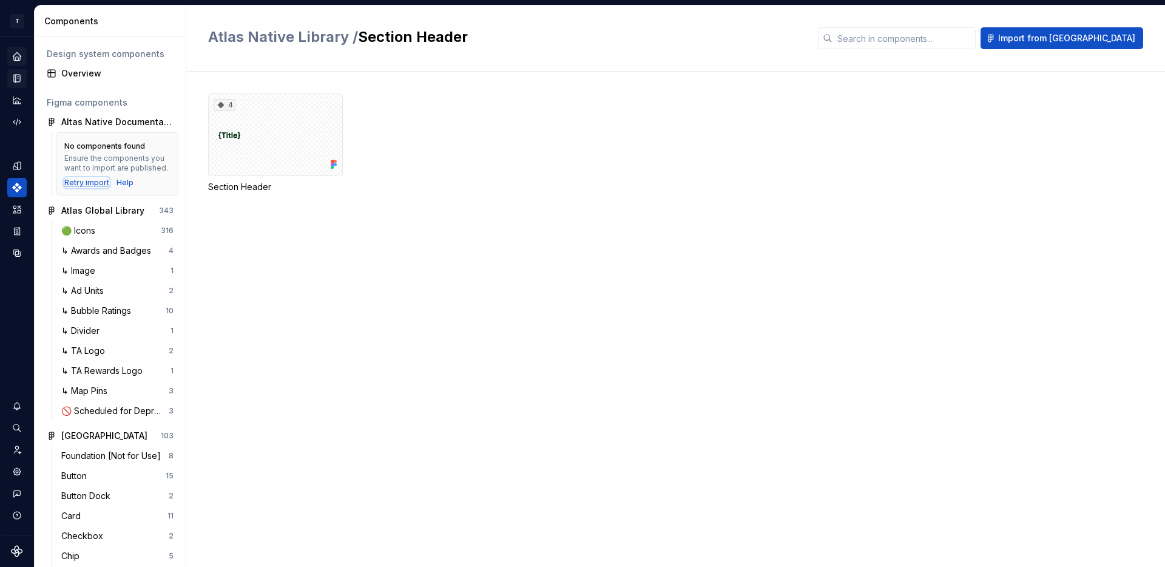
click at [96, 181] on div "Retry import" at bounding box center [86, 183] width 45 height 10
click at [926, 45] on input "text" at bounding box center [903, 38] width 143 height 22
type input "n"
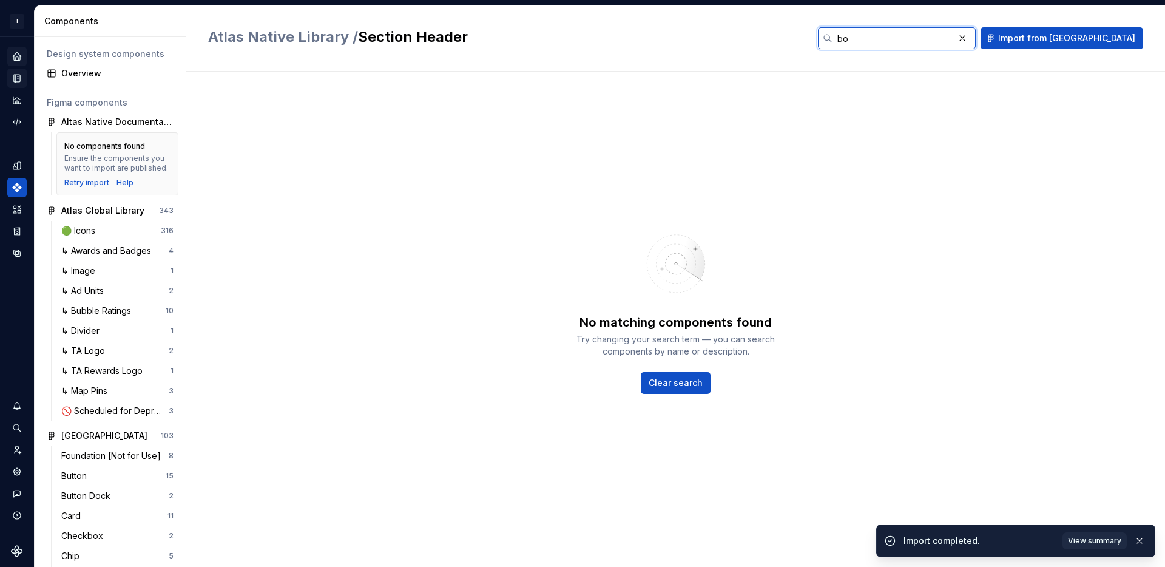
type input "b"
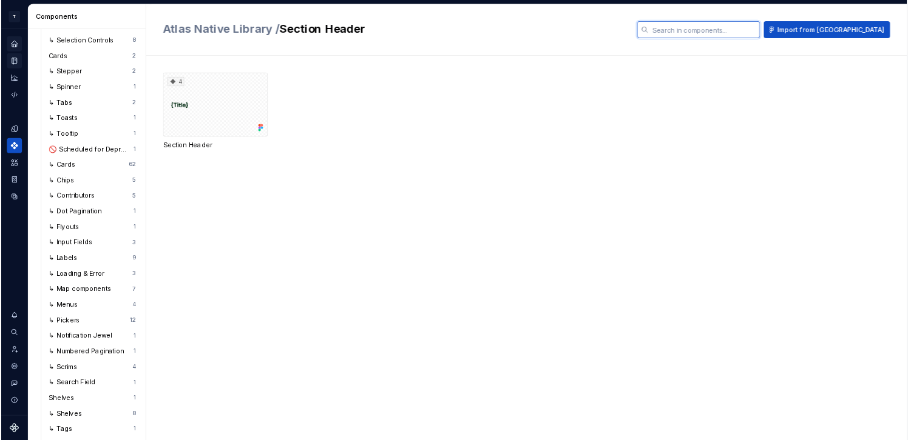
scroll to position [2909, 0]
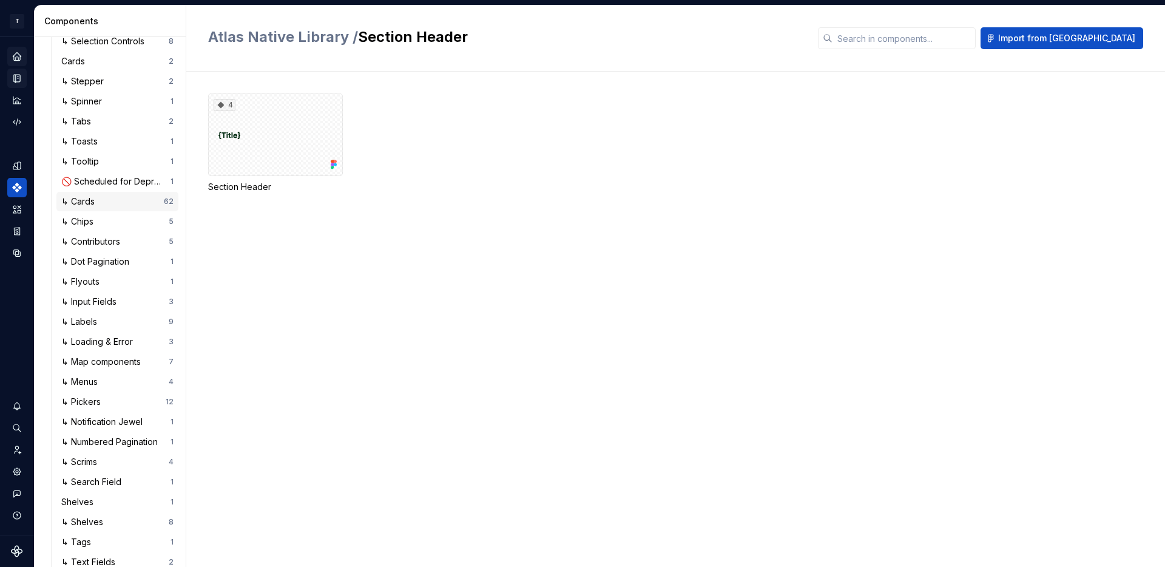
click at [95, 204] on div "↳ Cards" at bounding box center [80, 201] width 38 height 12
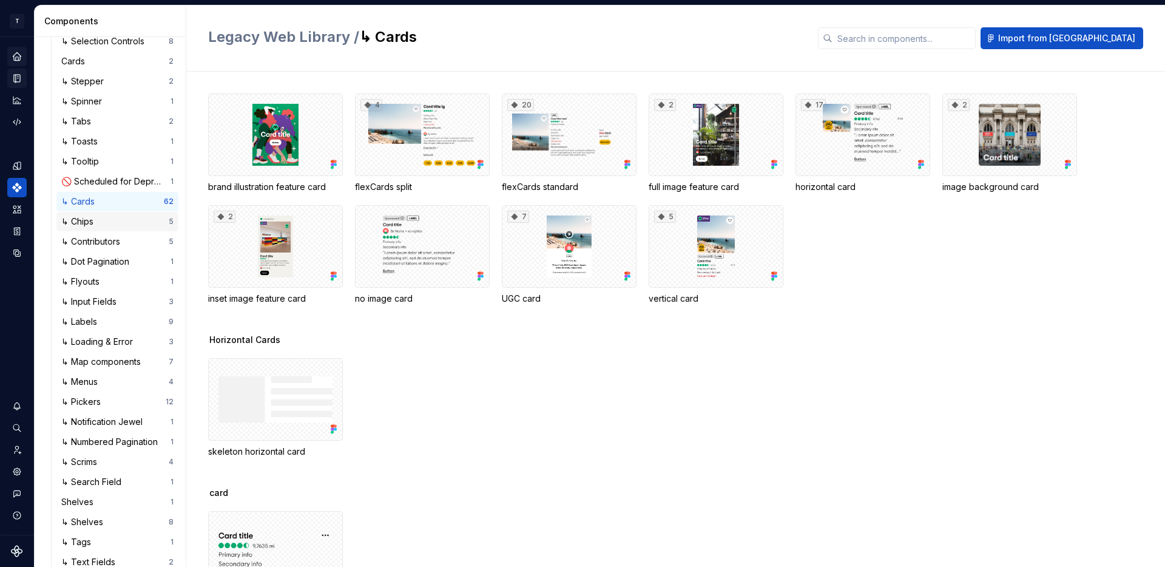
click at [95, 217] on div "↳ Chips" at bounding box center [79, 221] width 37 height 12
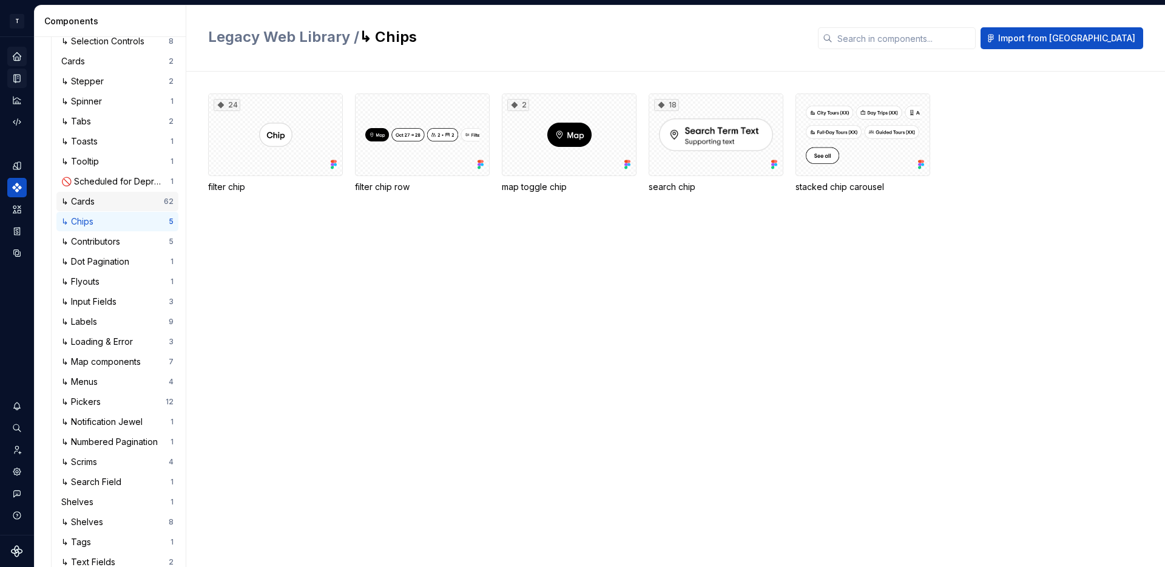
click at [101, 200] on div "↳ Cards" at bounding box center [112, 201] width 103 height 12
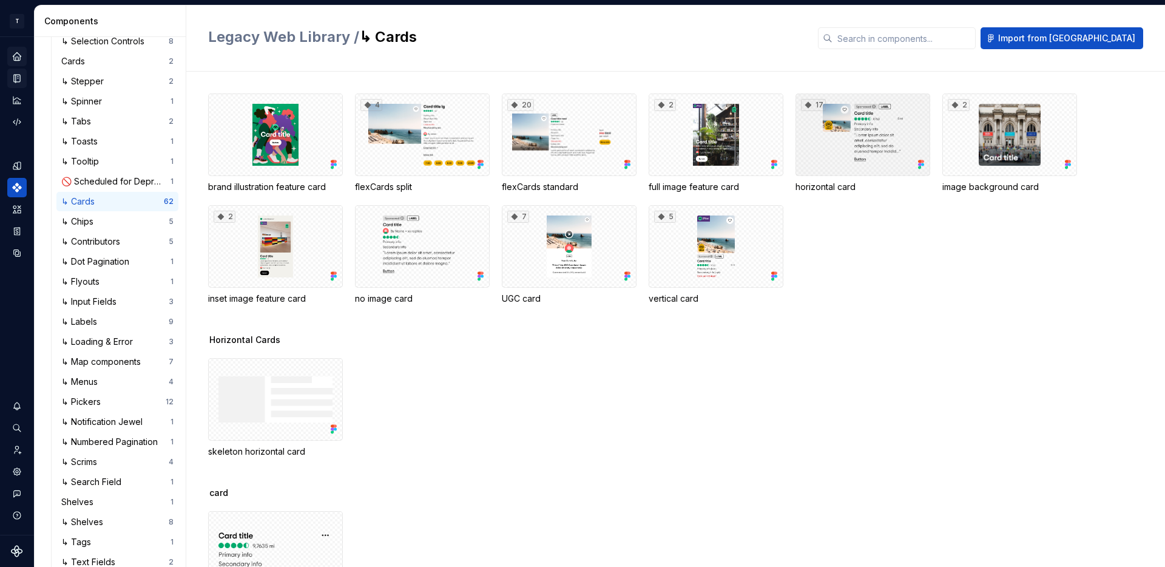
click at [815, 152] on div "17" at bounding box center [862, 134] width 135 height 83
click at [420, 244] on div at bounding box center [422, 246] width 135 height 83
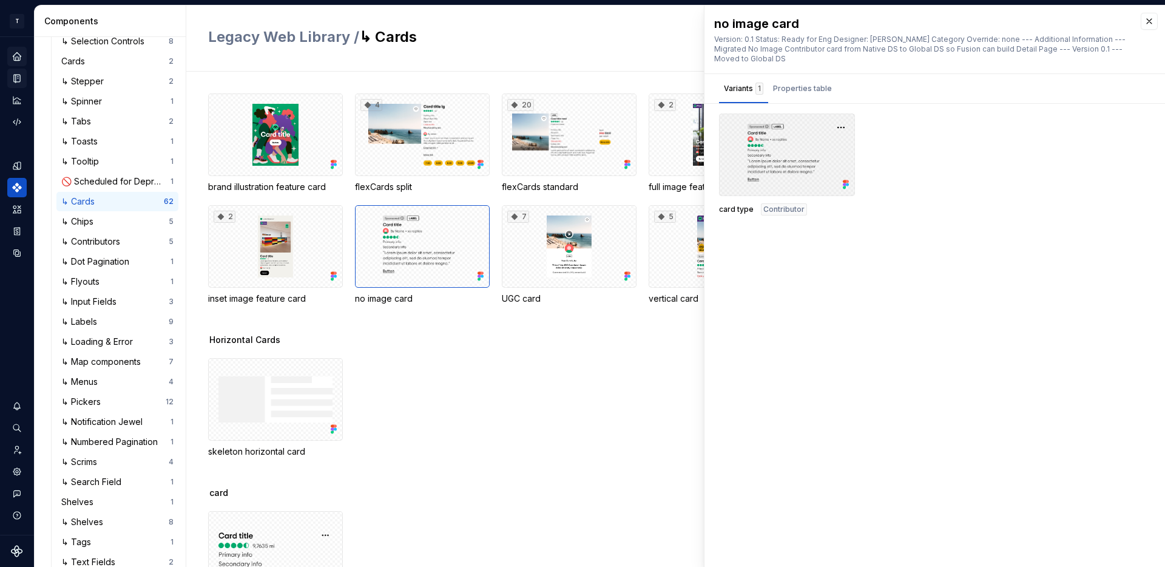
click at [809, 158] on div at bounding box center [787, 154] width 136 height 83
click at [773, 167] on div at bounding box center [787, 154] width 136 height 83
click at [786, 169] on div at bounding box center [787, 154] width 136 height 83
click at [839, 130] on button "button" at bounding box center [840, 127] width 17 height 17
click at [821, 147] on div "Open in [GEOGRAPHIC_DATA]" at bounding box center [802, 163] width 79 height 36
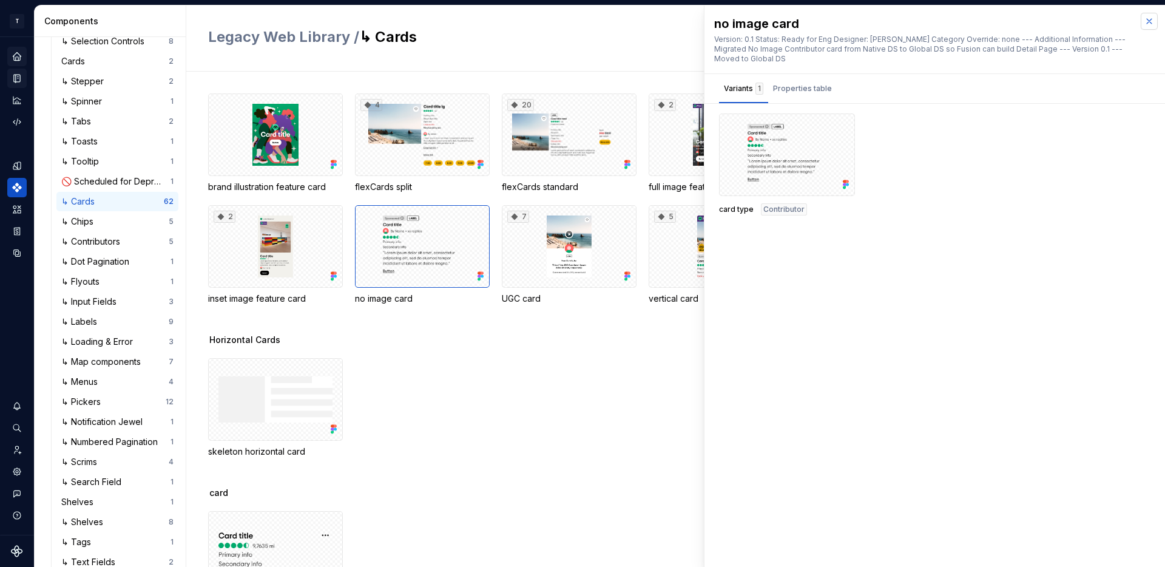
click at [1152, 28] on button "button" at bounding box center [1148, 21] width 17 height 17
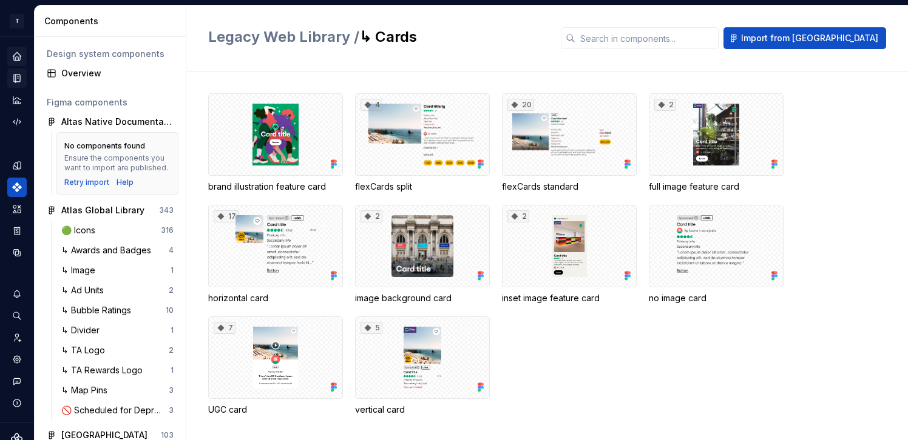
click at [467, 73] on div "brand illustration feature card 4 flexCards split 20 flexCards standard 2 full …" at bounding box center [557, 256] width 699 height 369
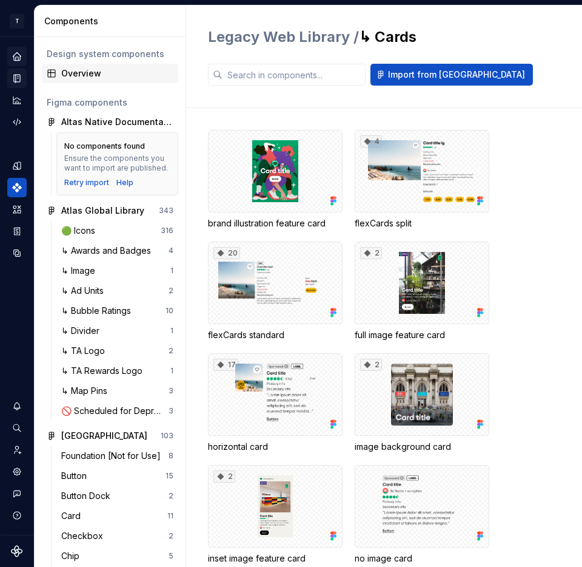
click at [91, 70] on div "Overview" at bounding box center [117, 73] width 112 height 12
